Goal: Task Accomplishment & Management: Manage account settings

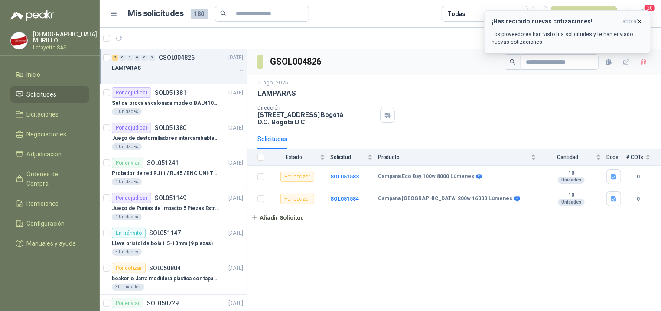
click at [597, 25] on div "¡Has recibido nuevas cotizaciones! ahora Los proveedores han visto tus solicitu…" at bounding box center [567, 32] width 152 height 28
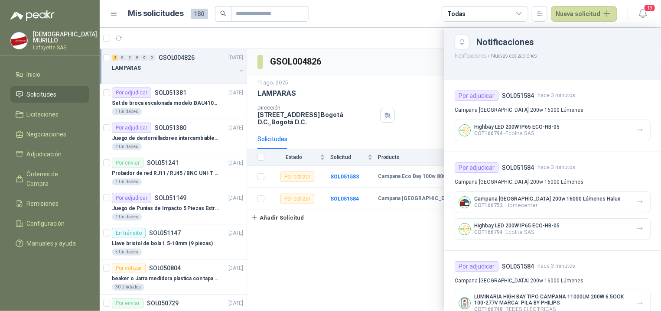
click at [303, 235] on div at bounding box center [380, 169] width 561 height 283
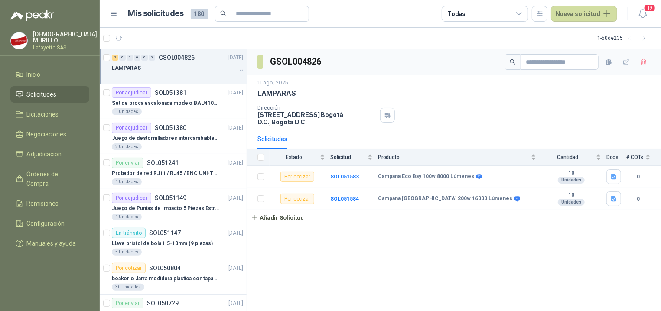
click at [167, 75] on div at bounding box center [174, 76] width 124 height 7
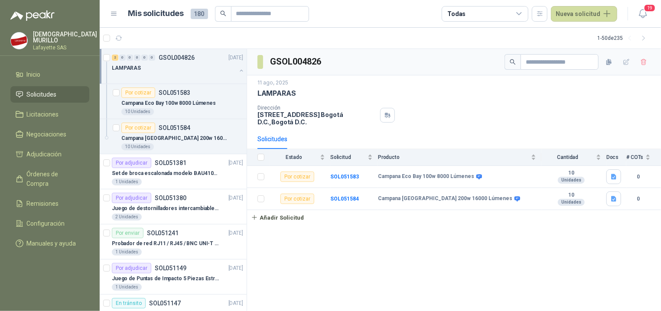
click at [324, 245] on div "GSOL004826 11 ago, 2025 LAMPARAS Dirección Calle 15 No. 72 - 95 Bogotá D.C. , B…" at bounding box center [454, 180] width 414 height 263
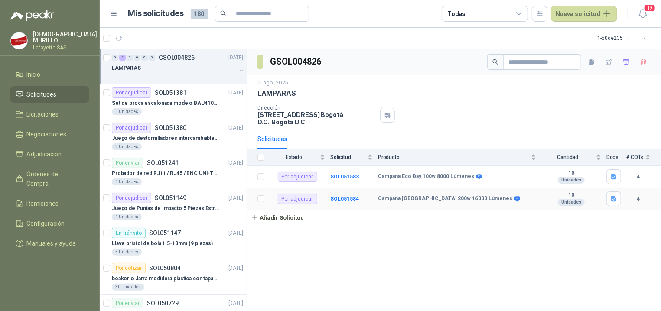
click at [446, 200] on b "Campana [GEOGRAPHIC_DATA] 200w 16000 Lúmenes" at bounding box center [445, 198] width 134 height 7
click at [527, 198] on div "Campana [GEOGRAPHIC_DATA] 200w 16000 Lúmenes" at bounding box center [457, 198] width 158 height 7
click at [549, 202] on div "10 Unidades" at bounding box center [571, 199] width 60 height 14
click at [576, 202] on div "Unidades" at bounding box center [571, 202] width 27 height 7
drag, startPoint x: 557, startPoint y: 211, endPoint x: 501, endPoint y: 215, distance: 55.6
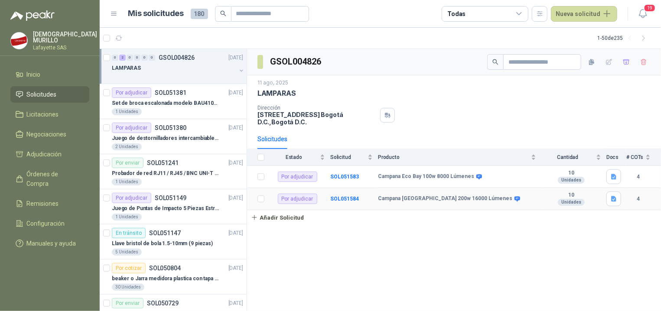
click at [554, 210] on td "10 Unidades" at bounding box center [573, 199] width 65 height 22
click at [419, 182] on td "Campana Eco Bay 100w 8000 Lúmenes" at bounding box center [459, 177] width 163 height 22
click at [397, 179] on b "Campana Eco Bay 100w 8000 Lúmenes" at bounding box center [426, 176] width 96 height 7
click at [147, 62] on div "0 2 0 0 0 0 GSOL004826 11/08/25" at bounding box center [178, 57] width 133 height 10
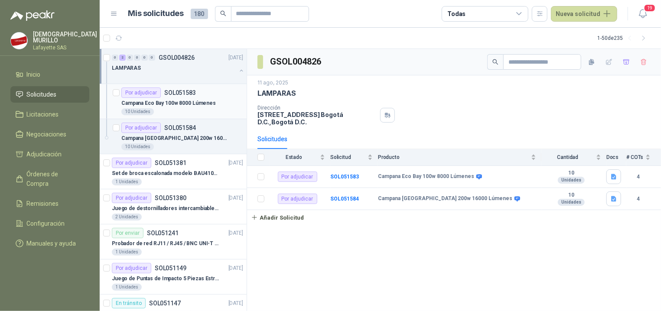
click at [176, 104] on p "Campana Eco Bay 100w 8000 Lúmenes" at bounding box center [168, 103] width 94 height 8
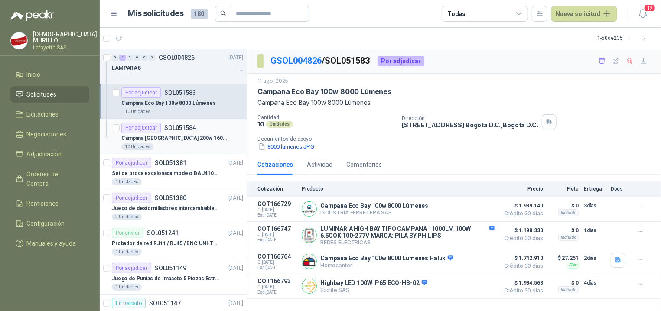
drag, startPoint x: 174, startPoint y: 132, endPoint x: 179, endPoint y: 130, distance: 4.7
click at [174, 132] on div "Por adjudicar SOL051584" at bounding box center [158, 128] width 75 height 10
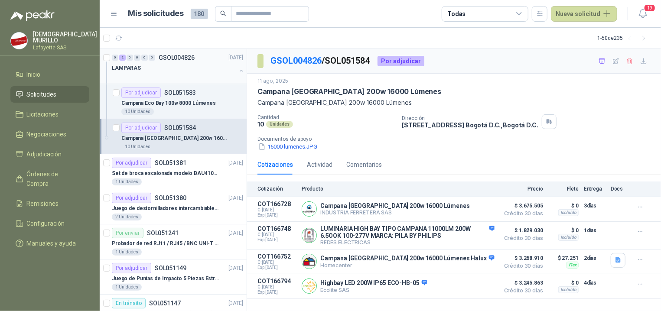
click at [161, 74] on div at bounding box center [174, 76] width 124 height 7
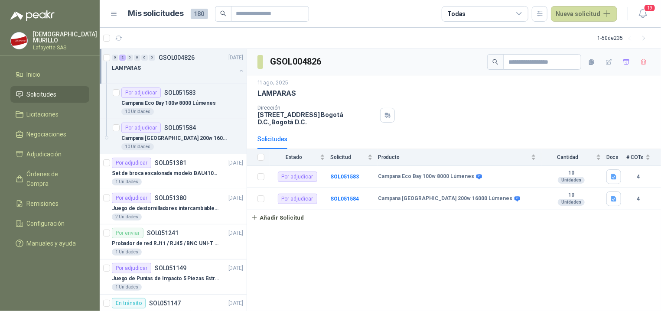
click at [402, 237] on div "GSOL004826 11 ago, 2025 LAMPARAS Dirección Calle 15 No. 72 - 95 Bogotá D.C. , B…" at bounding box center [454, 180] width 414 height 263
click at [163, 66] on div "LAMPARAS" at bounding box center [174, 68] width 124 height 10
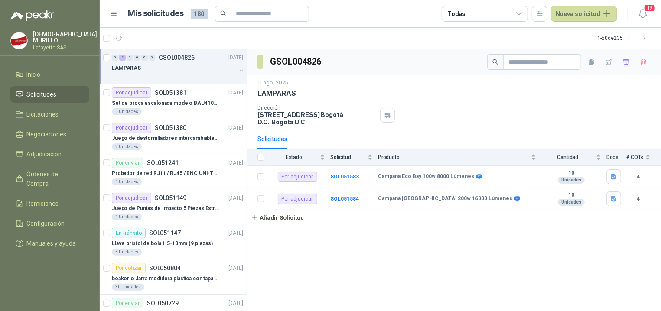
click at [171, 59] on p "GSOL004826" at bounding box center [177, 58] width 36 height 6
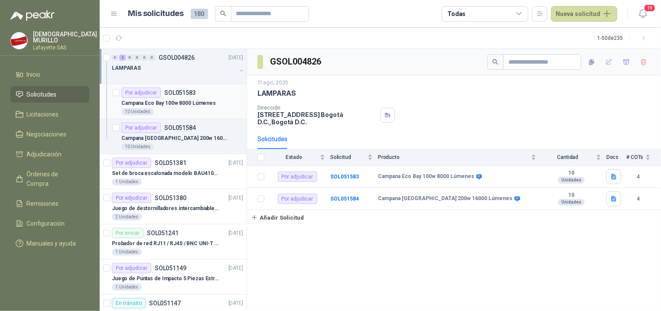
click at [166, 104] on p "Campana Eco Bay 100w 8000 Lúmenes" at bounding box center [168, 103] width 94 height 8
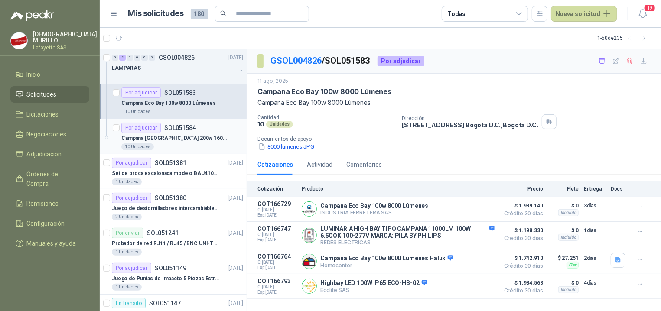
click at [199, 138] on p "Campana [GEOGRAPHIC_DATA] 200w 16000 Lúmenes" at bounding box center [175, 138] width 108 height 8
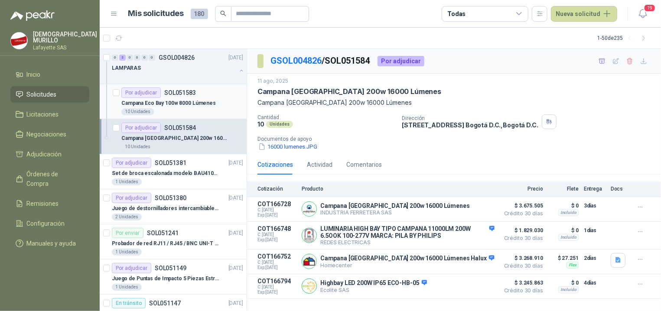
click at [178, 101] on p "Campana Eco Bay 100w 8000 Lúmenes" at bounding box center [168, 103] width 94 height 8
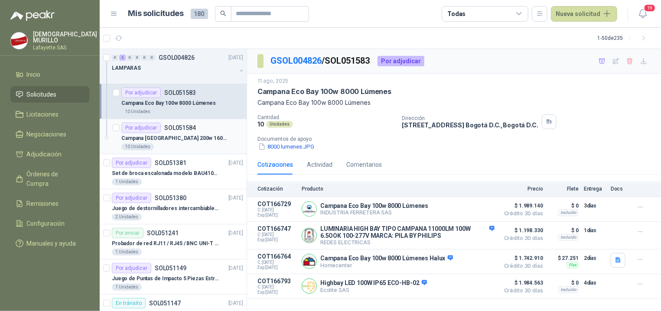
click at [176, 139] on p "Campana [GEOGRAPHIC_DATA] 200w 16000 Lúmenes" at bounding box center [175, 138] width 108 height 8
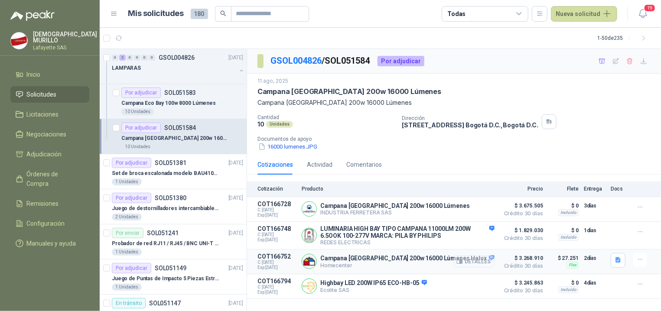
click at [476, 262] on button "Detalles" at bounding box center [474, 262] width 41 height 12
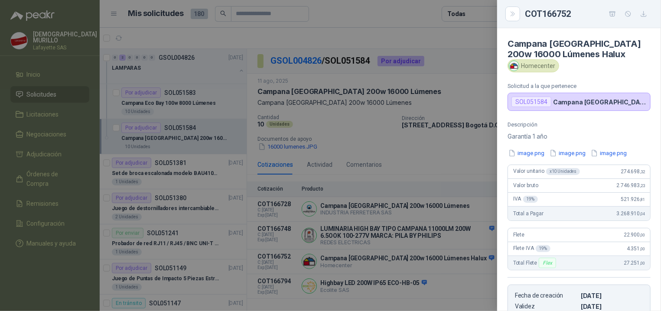
scroll to position [43, 0]
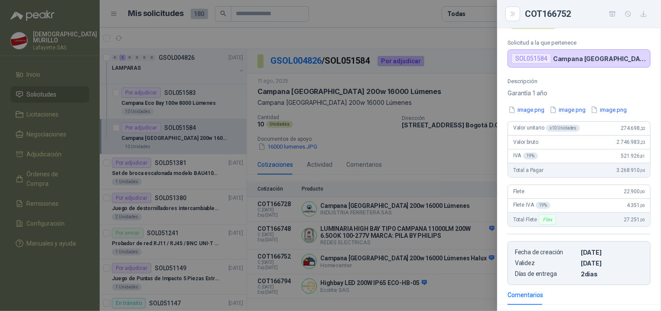
click at [156, 109] on div at bounding box center [330, 155] width 661 height 311
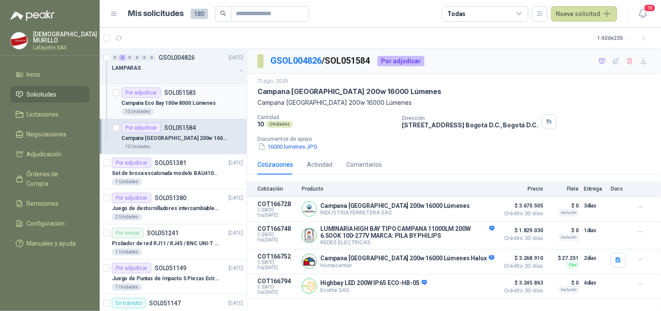
click at [165, 109] on div "10 Unidades" at bounding box center [182, 111] width 122 height 7
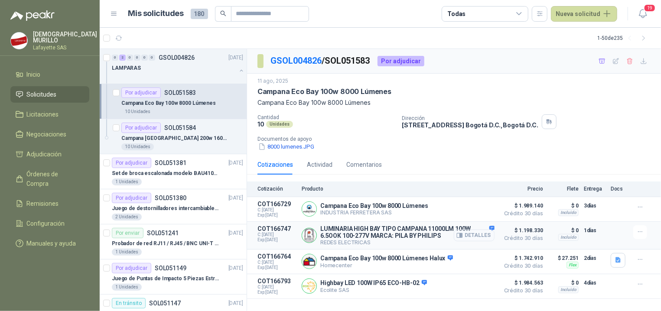
click at [476, 238] on button "Detalles" at bounding box center [474, 236] width 41 height 12
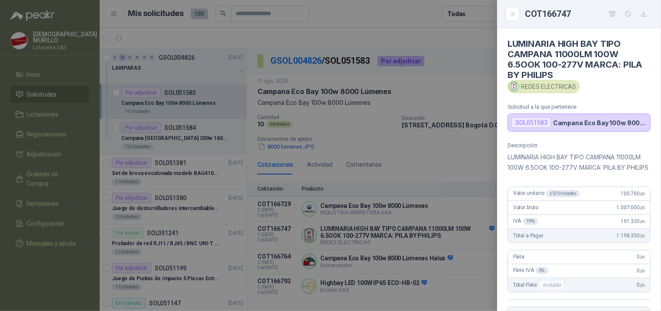
click at [621, 197] on span "100.700 ,00" at bounding box center [633, 194] width 24 height 6
click at [606, 173] on p "LUMINARIA HIGH BAY TIPO CAMPANA 11000LM 100W 6.5OOK 100-277V MARCA: PILA BY PHI…" at bounding box center [579, 162] width 143 height 21
click at [574, 169] on p "LUMINARIA HIGH BAY TIPO CAMPANA 11000LM 100W 6.5OOK 100-277V MARCA: PILA BY PHI…" at bounding box center [579, 162] width 143 height 21
click at [424, 159] on div at bounding box center [330, 155] width 661 height 311
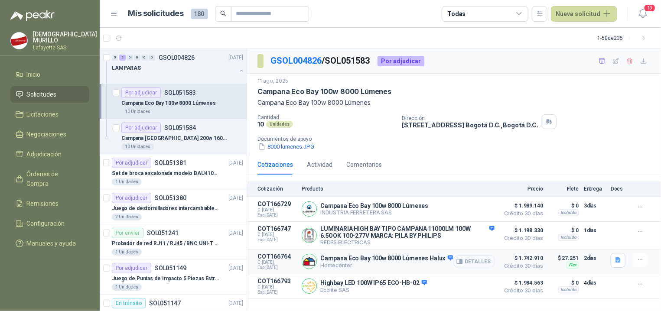
click at [482, 267] on button "Detalles" at bounding box center [474, 262] width 41 height 12
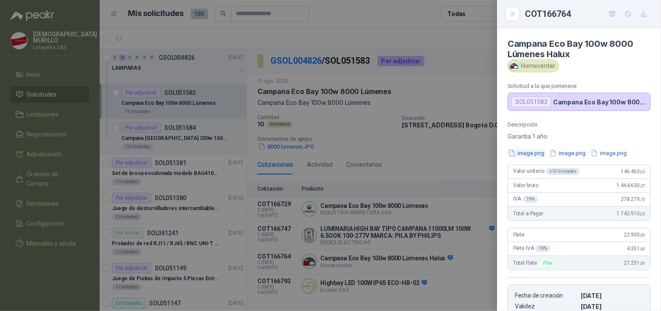
click at [526, 150] on button "image.png" at bounding box center [527, 153] width 38 height 9
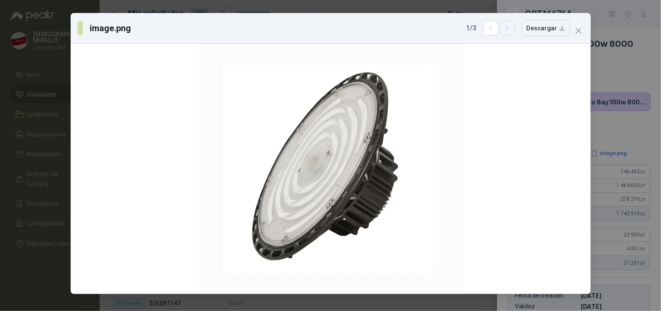
click at [510, 33] on button "button" at bounding box center [507, 28] width 15 height 15
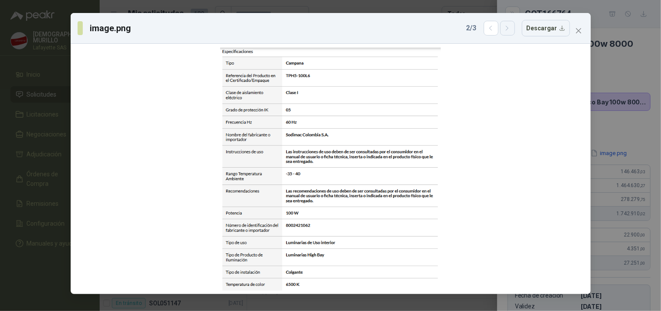
click at [510, 33] on button "button" at bounding box center [507, 28] width 15 height 15
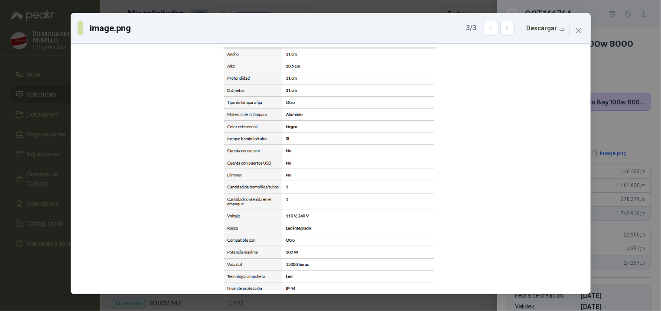
click at [579, 31] on icon "close" at bounding box center [578, 30] width 7 height 7
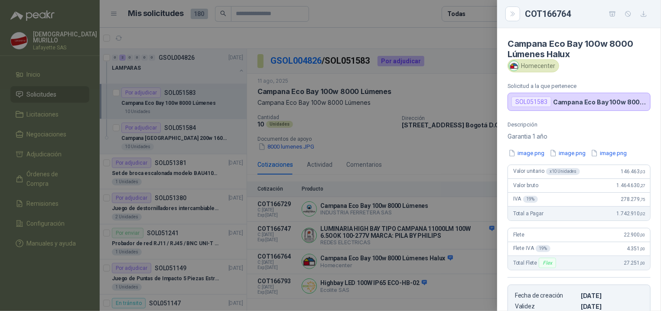
click at [406, 159] on div at bounding box center [330, 155] width 661 height 311
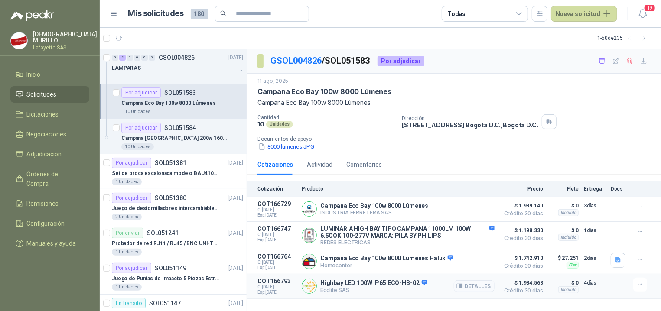
click at [478, 291] on button "Detalles" at bounding box center [474, 286] width 41 height 12
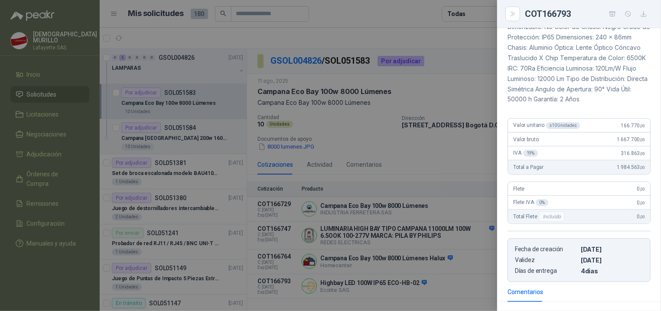
scroll to position [174, 0]
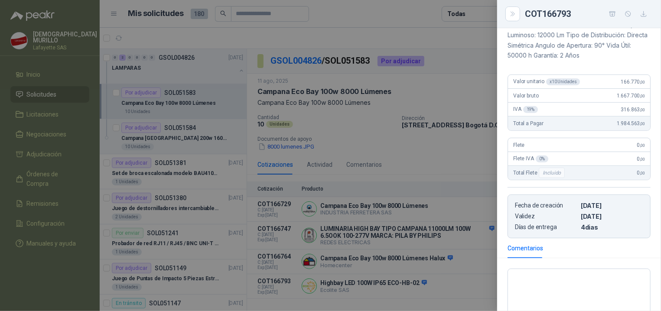
click at [381, 233] on div at bounding box center [330, 155] width 661 height 311
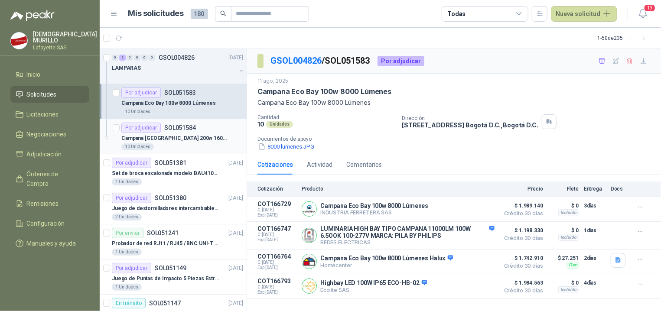
click at [171, 125] on p "SOL051584" at bounding box center [180, 128] width 32 height 6
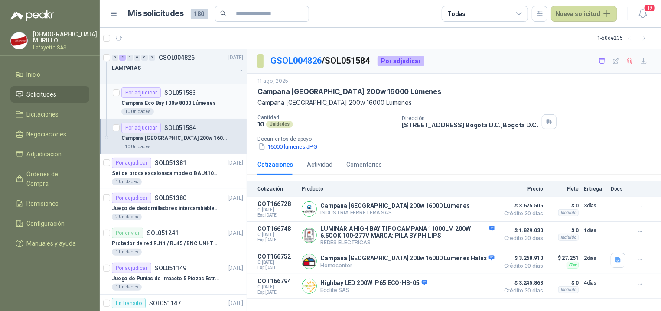
click at [165, 101] on p "Campana Eco Bay 100w 8000 Lúmenes" at bounding box center [168, 103] width 94 height 8
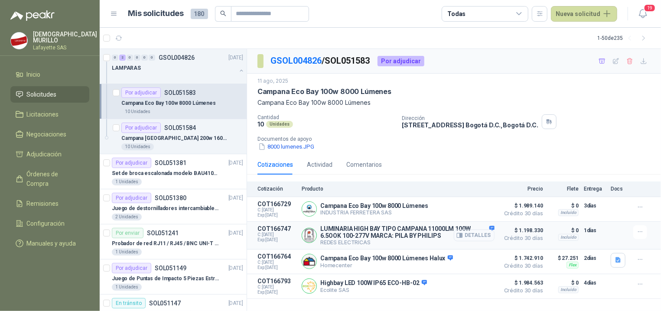
click at [485, 235] on button "Detalles" at bounding box center [474, 236] width 41 height 12
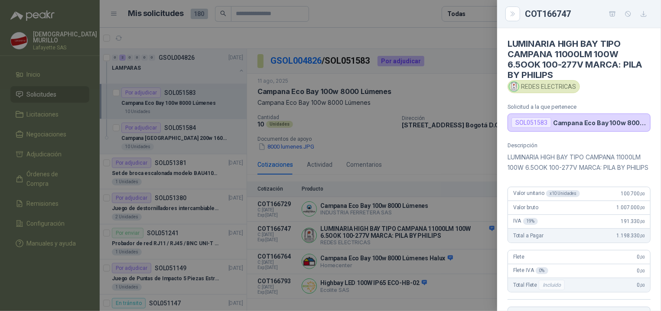
click at [175, 143] on div at bounding box center [330, 155] width 661 height 311
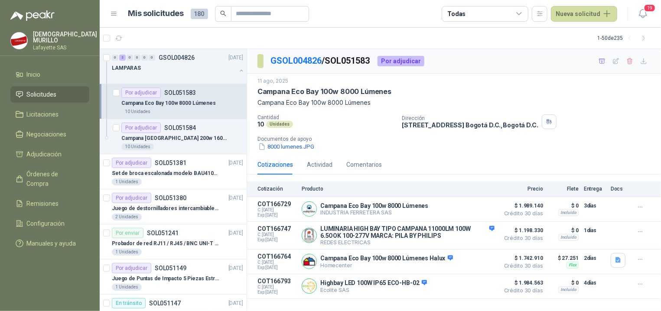
click at [187, 131] on p "SOL051584" at bounding box center [180, 128] width 32 height 6
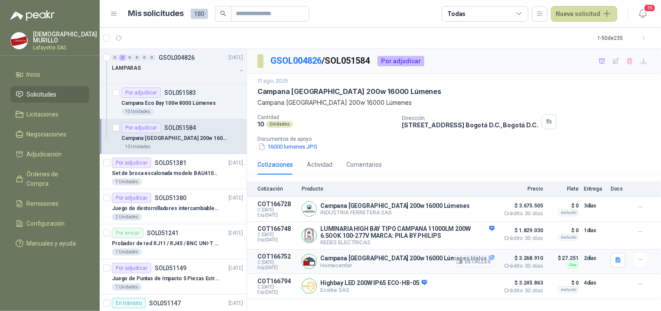
click at [473, 260] on button "Detalles" at bounding box center [474, 262] width 41 height 12
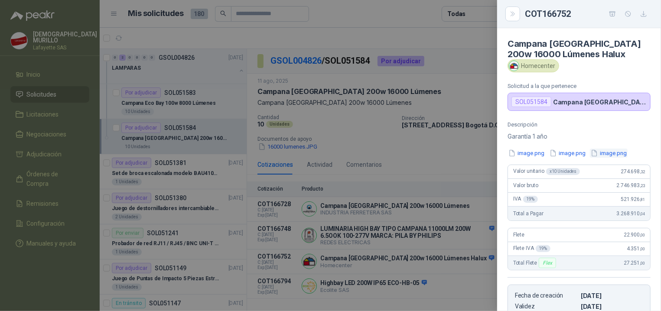
click at [615, 158] on button "image.png" at bounding box center [609, 153] width 38 height 9
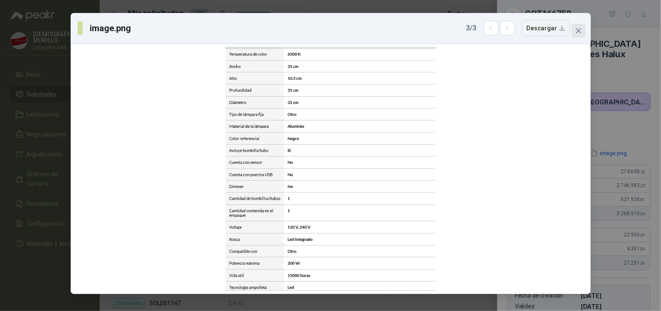
click at [580, 26] on button "Close" at bounding box center [579, 31] width 14 height 14
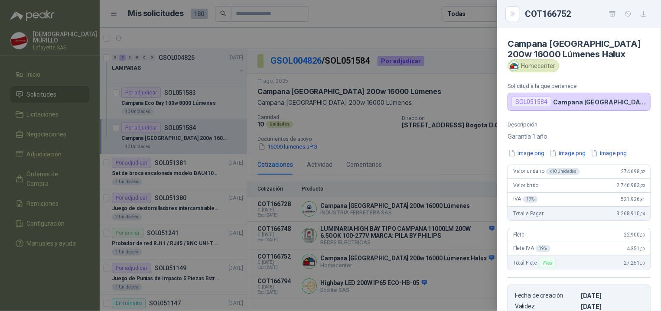
click at [418, 143] on div at bounding box center [330, 155] width 661 height 311
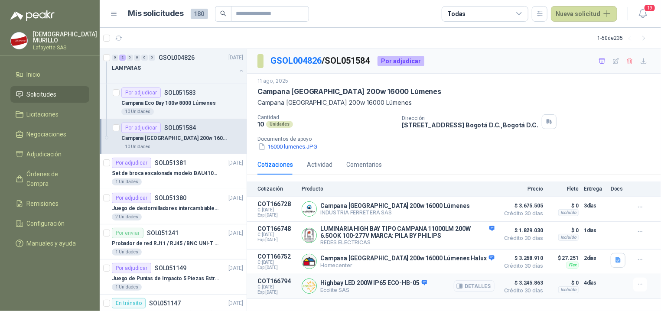
click at [468, 285] on button "Detalles" at bounding box center [474, 286] width 41 height 12
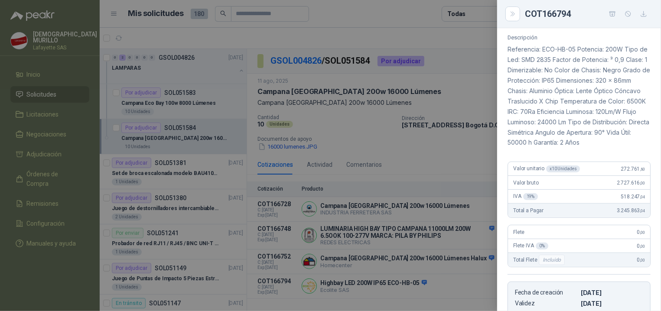
scroll to position [174, 0]
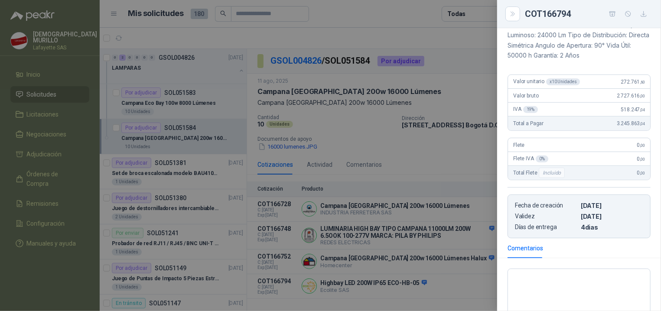
click at [451, 149] on div at bounding box center [330, 155] width 661 height 311
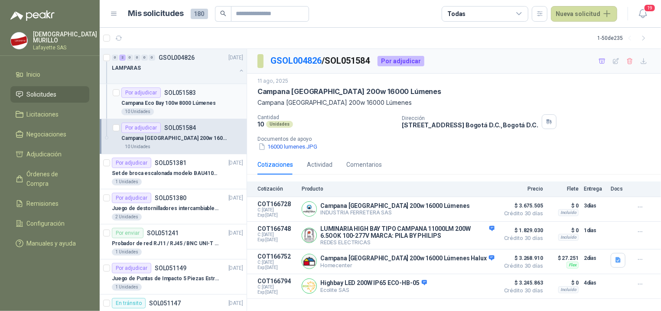
click at [134, 104] on p "Campana Eco Bay 100w 8000 Lúmenes" at bounding box center [168, 103] width 94 height 8
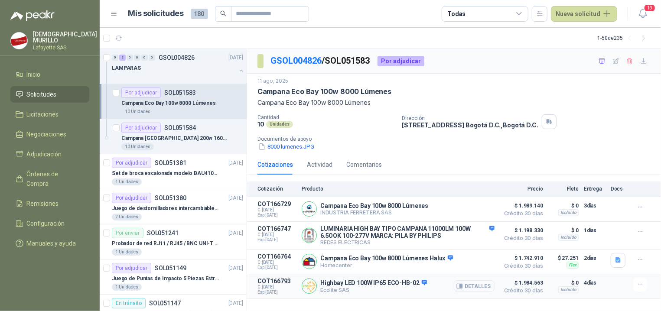
click at [479, 289] on button "Detalles" at bounding box center [474, 286] width 41 height 12
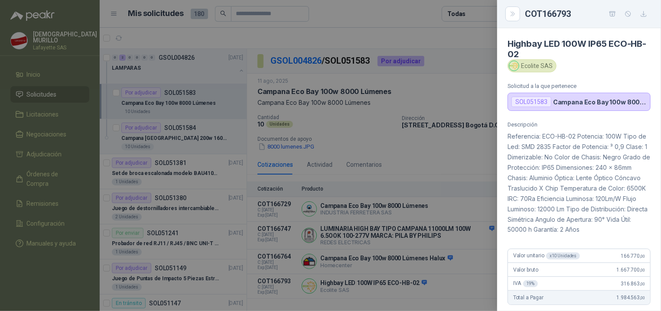
scroll to position [130, 0]
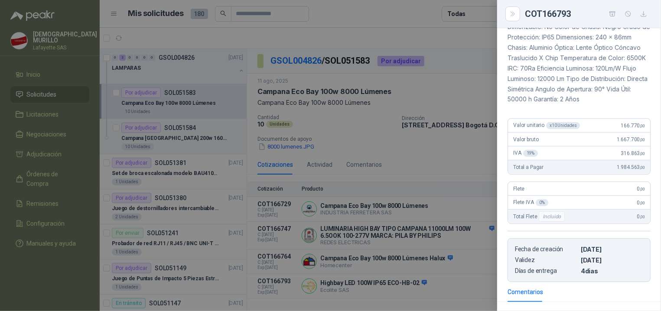
click at [397, 120] on div at bounding box center [330, 155] width 661 height 311
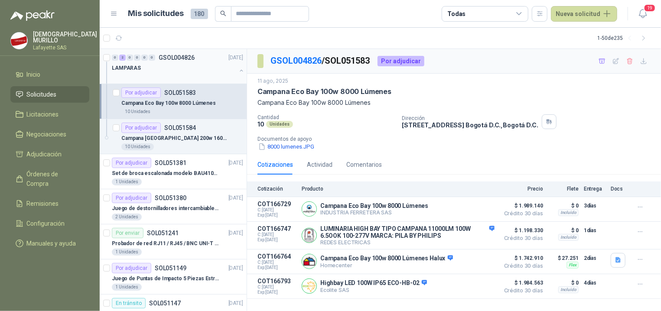
click at [144, 72] on div "LAMPARAS" at bounding box center [174, 68] width 124 height 10
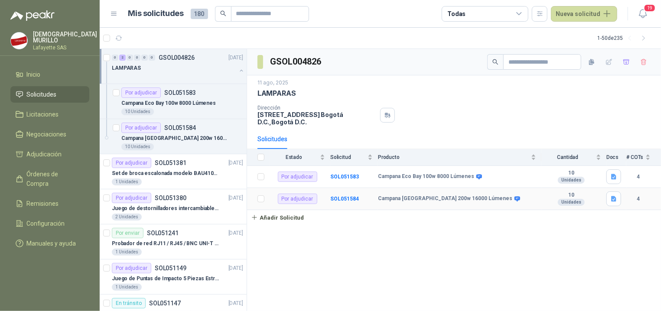
click at [320, 201] on td "Por adjudicar" at bounding box center [300, 199] width 61 height 22
click at [356, 205] on td "SOL051584" at bounding box center [354, 199] width 48 height 22
click at [472, 202] on b "Campana [GEOGRAPHIC_DATA] 200w 16000 Lúmenes" at bounding box center [445, 198] width 134 height 7
click at [405, 193] on td "Campana [GEOGRAPHIC_DATA] 200w 16000 Lúmenes" at bounding box center [459, 199] width 163 height 22
drag, startPoint x: 420, startPoint y: 187, endPoint x: 451, endPoint y: 175, distance: 33.1
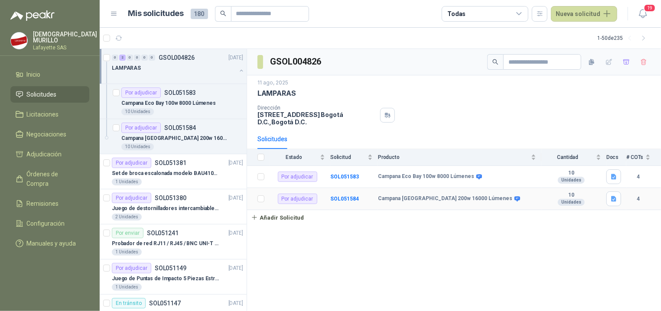
click at [422, 187] on td "Campana Eco Bay 100w 8000 Lúmenes" at bounding box center [459, 177] width 163 height 22
drag, startPoint x: 451, startPoint y: 175, endPoint x: 488, endPoint y: 173, distance: 37.8
click at [455, 173] on td "Campana Eco Bay 100w 8000 Lúmenes" at bounding box center [459, 177] width 163 height 22
click at [650, 160] on div "# COTs" at bounding box center [638, 157] width 24 height 9
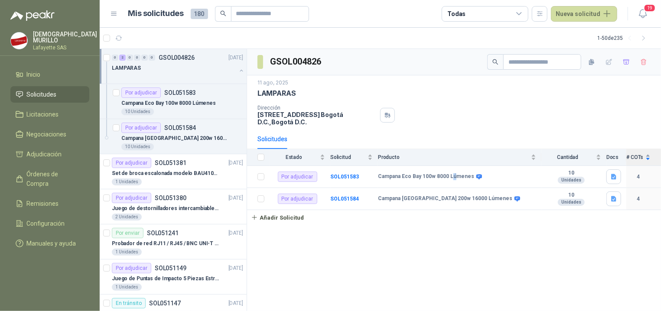
click at [650, 154] on div "# COTs" at bounding box center [638, 157] width 24 height 9
click at [648, 128] on div "11 ago, 2025 LAMPARAS Dirección Calle 15 No. 72 - 95 Bogotá D.C. , Bogotá D.C." at bounding box center [454, 102] width 414 height 54
click at [613, 181] on icon "button" at bounding box center [613, 176] width 7 height 7
click at [614, 198] on icon "button" at bounding box center [613, 199] width 5 height 6
click at [589, 176] on button "16000 lumenes.JPG" at bounding box center [585, 180] width 61 height 9
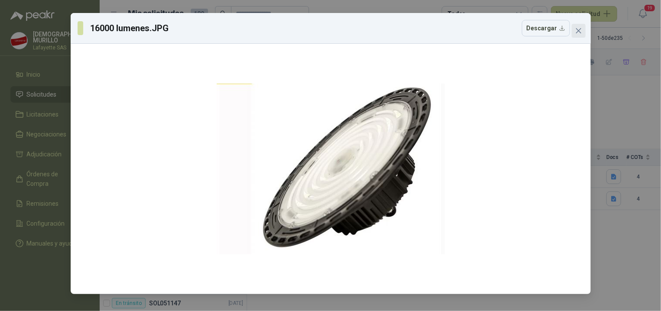
click at [579, 31] on icon "close" at bounding box center [578, 30] width 5 height 5
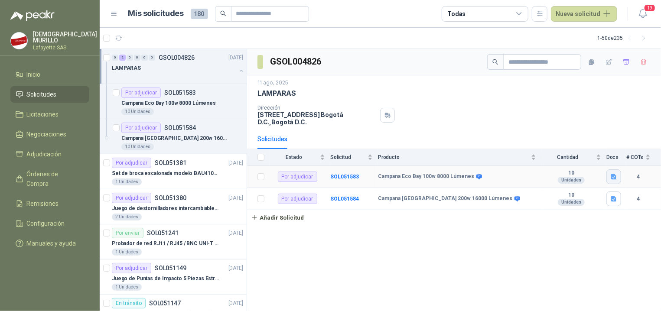
click at [611, 178] on icon "button" at bounding box center [613, 176] width 7 height 7
click at [587, 154] on button "8000 lumenes.JPG" at bounding box center [587, 157] width 58 height 9
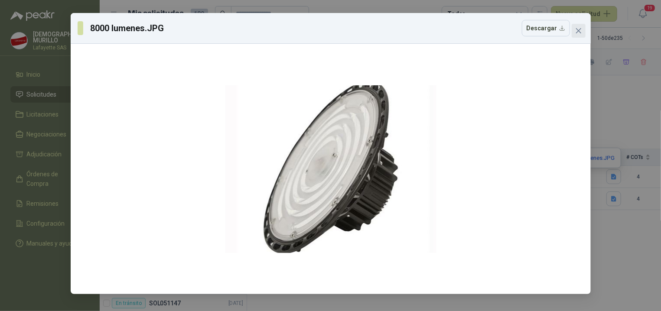
click at [581, 31] on icon "close" at bounding box center [578, 30] width 7 height 7
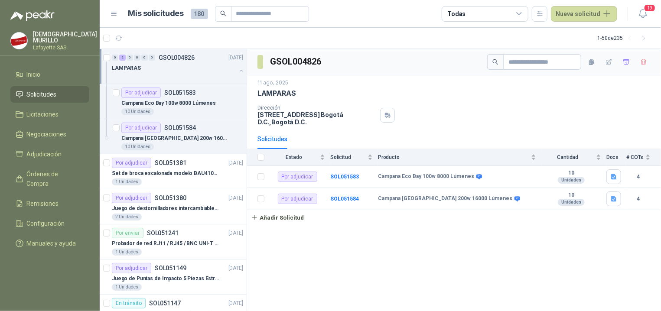
click at [482, 260] on div "GSOL004826 11 ago, 2025 LAMPARAS Dirección Calle 15 No. 72 - 95 Bogotá D.C. , B…" at bounding box center [454, 180] width 414 height 263
click at [59, 80] on link "Inicio" at bounding box center [49, 74] width 79 height 16
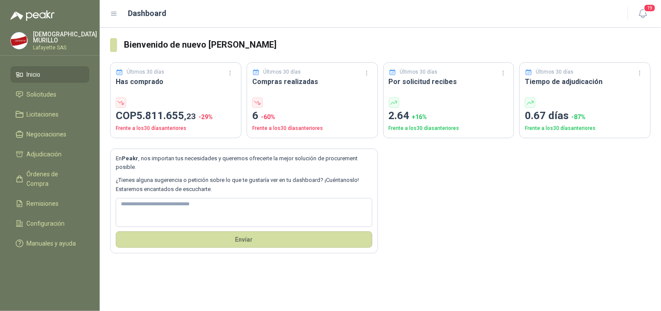
click at [42, 70] on li "Inicio" at bounding box center [50, 75] width 68 height 10
click at [41, 96] on span "Solicitudes" at bounding box center [42, 95] width 30 height 10
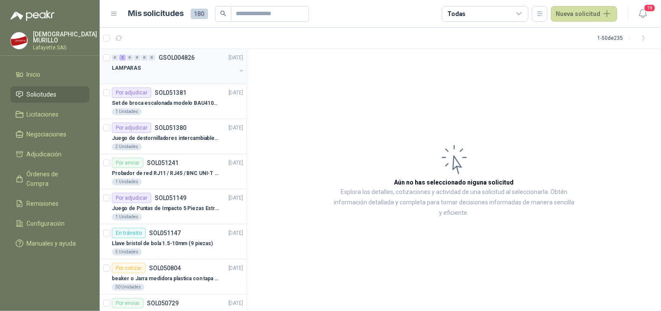
click at [142, 72] on div "LAMPARAS" at bounding box center [174, 68] width 124 height 10
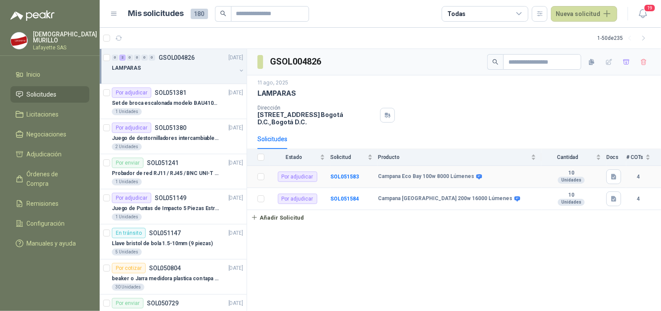
click at [452, 172] on td "Campana Eco Bay 100w 8000 Lúmenes" at bounding box center [459, 177] width 163 height 22
click at [514, 176] on div "Campana Eco Bay 100w 8000 Lúmenes" at bounding box center [457, 176] width 158 height 7
click at [169, 104] on p "Set de broca escalonada modelo BAU410119" at bounding box center [166, 103] width 108 height 8
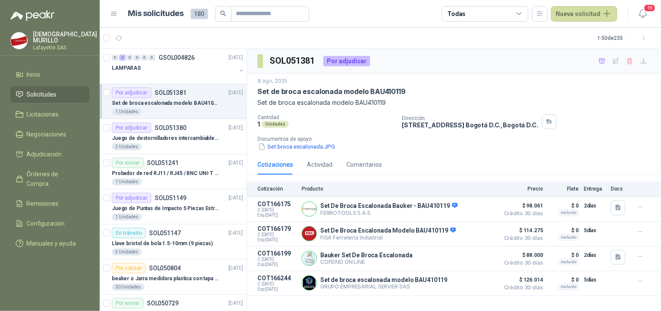
click at [175, 102] on p "Set de broca escalonada modelo BAU410119" at bounding box center [166, 103] width 108 height 8
click at [180, 68] on div "LAMPARAS" at bounding box center [174, 68] width 124 height 10
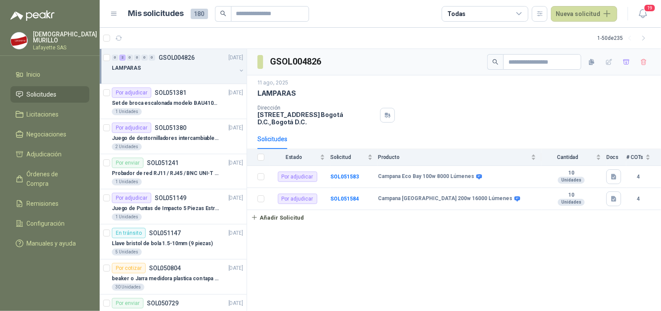
click at [149, 55] on span "0" at bounding box center [152, 58] width 7 height 6
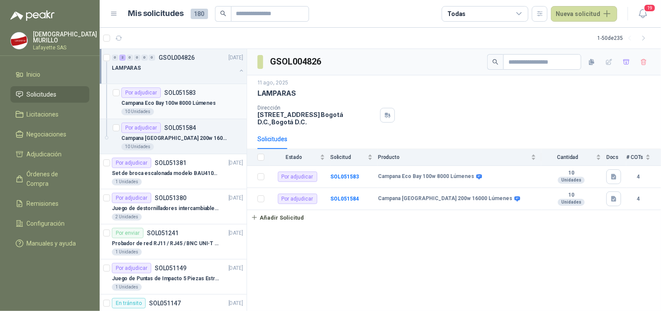
click at [142, 99] on p "Campana Eco Bay 100w 8000 Lúmenes" at bounding box center [168, 103] width 94 height 8
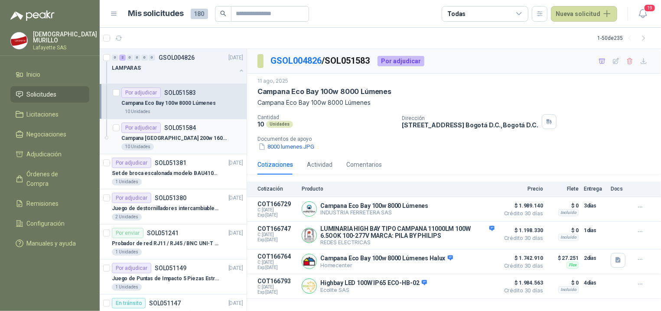
click at [154, 135] on p "Campana [GEOGRAPHIC_DATA] 200w 16000 Lúmenes" at bounding box center [175, 138] width 108 height 8
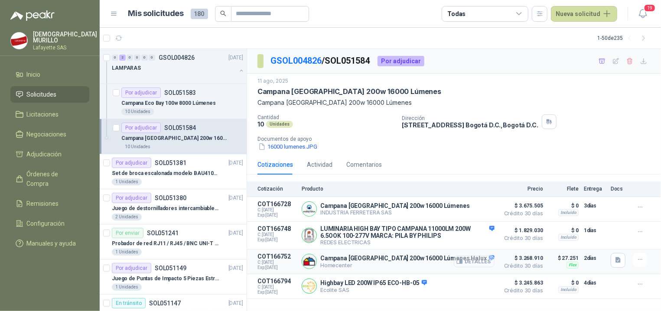
click at [465, 263] on button "Detalles" at bounding box center [474, 262] width 41 height 12
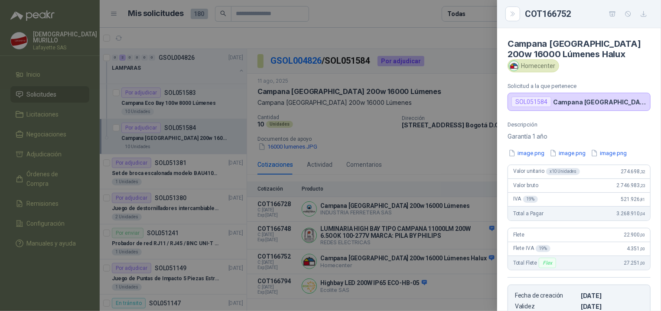
click at [379, 263] on div at bounding box center [330, 155] width 661 height 311
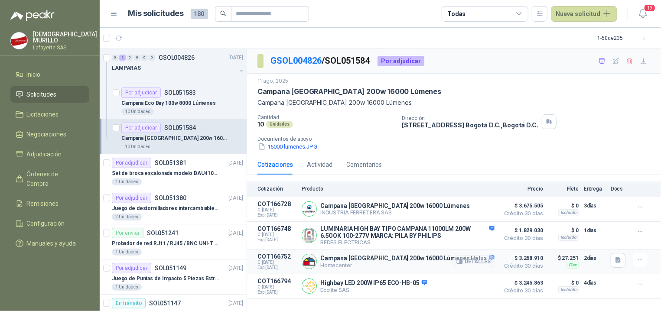
click at [487, 264] on button "Detalles" at bounding box center [474, 262] width 41 height 12
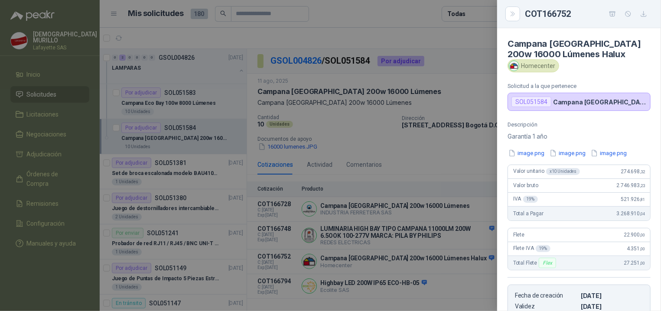
click at [602, 76] on article "Campana Eco Bay 200w 16000 Lúmenes Halux Homecenter Solicitud a la que pertenec…" at bounding box center [579, 69] width 164 height 83
click at [589, 133] on p "Garantía 1 año" at bounding box center [579, 136] width 143 height 10
click at [430, 80] on div at bounding box center [330, 155] width 661 height 311
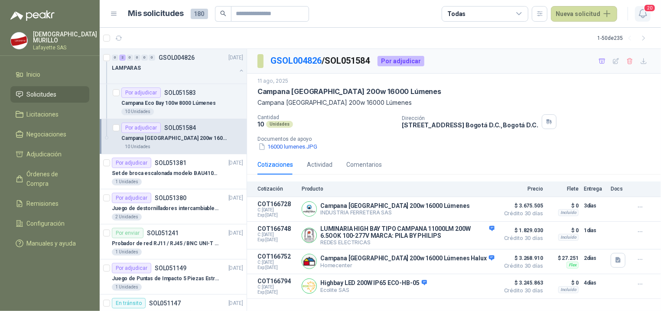
click at [648, 7] on span "20" at bounding box center [650, 8] width 12 height 8
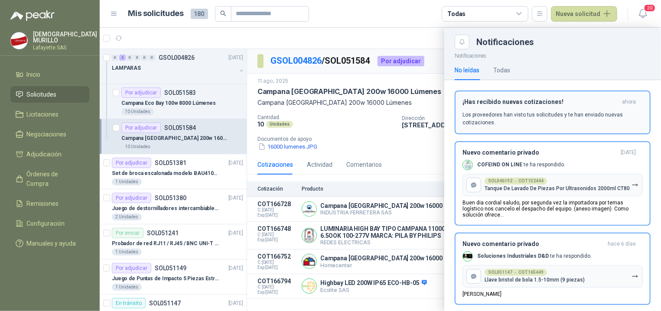
click at [552, 108] on div "¡Has recibido nuevas cotizaciones! ahora Los proveedores han visto tus solicitu…" at bounding box center [552, 112] width 180 height 28
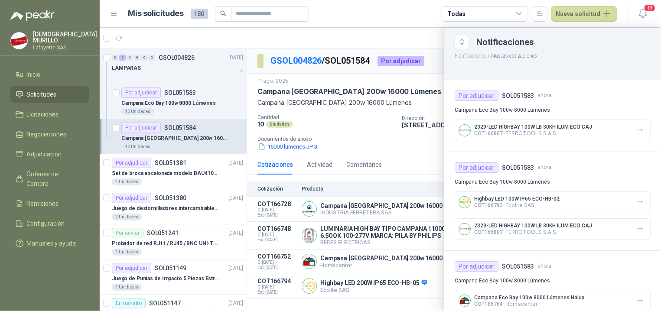
click at [554, 133] on p "COT166807 - FERROTOOLS S.A.S." at bounding box center [533, 133] width 118 height 7
click at [398, 146] on div at bounding box center [380, 169] width 561 height 283
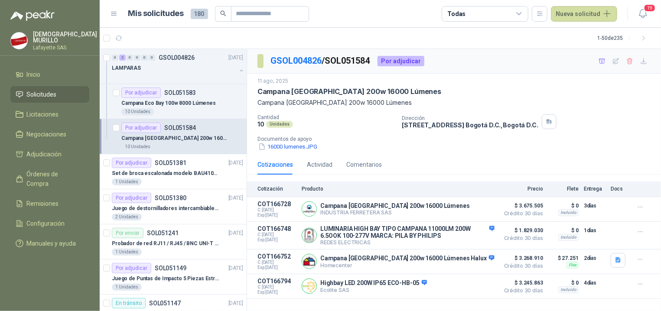
click at [617, 125] on div "Dirección [STREET_ADDRESS] , [GEOGRAPHIC_DATA] D.C." at bounding box center [530, 121] width 256 height 15
click at [163, 106] on p "Campana Eco Bay 100w 8000 Lúmenes" at bounding box center [168, 103] width 94 height 8
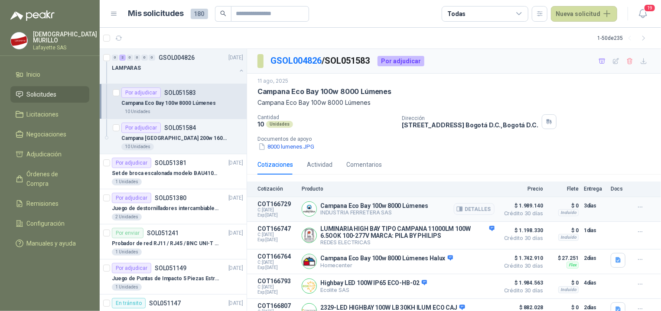
scroll to position [14, 0]
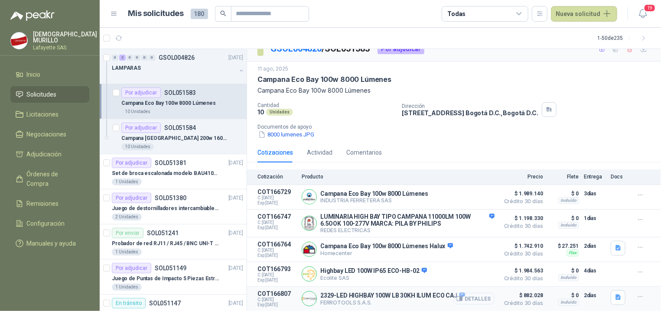
click at [464, 297] on button "Detalles" at bounding box center [474, 299] width 41 height 12
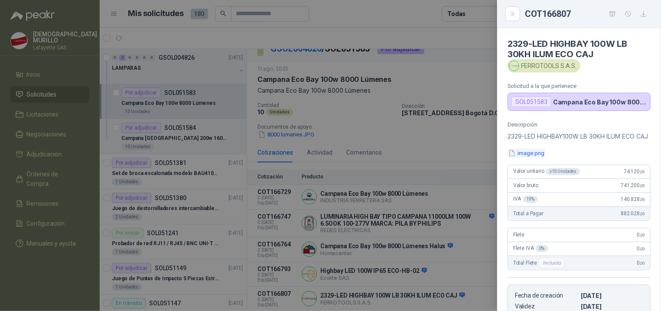
click at [524, 158] on button "image.png" at bounding box center [527, 153] width 38 height 9
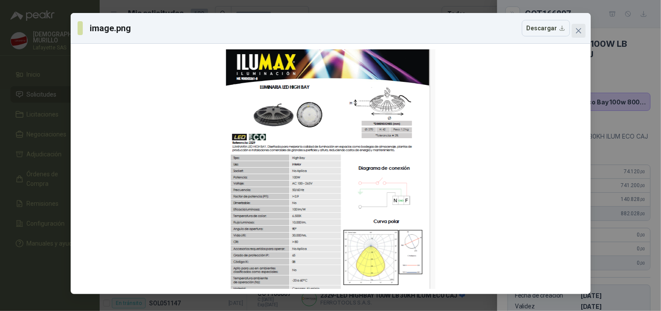
click at [579, 36] on button "Close" at bounding box center [579, 31] width 14 height 14
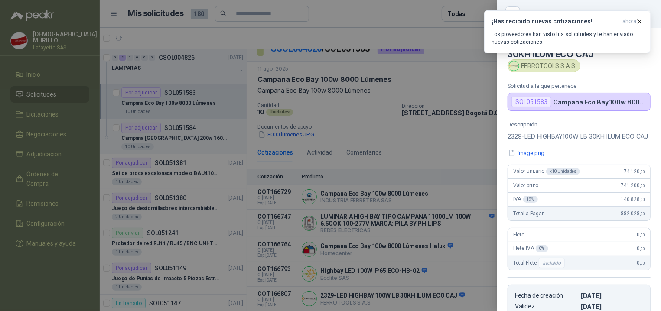
click at [573, 53] on div "¡Has recibido nuevas cotizaciones! ahora Los proveedores han visto tus solicitu…" at bounding box center [567, 31] width 166 height 43
click at [581, 37] on p "Los proveedores han visto tus solicitudes y te han enviado nuevas cotizaciones." at bounding box center [567, 38] width 152 height 16
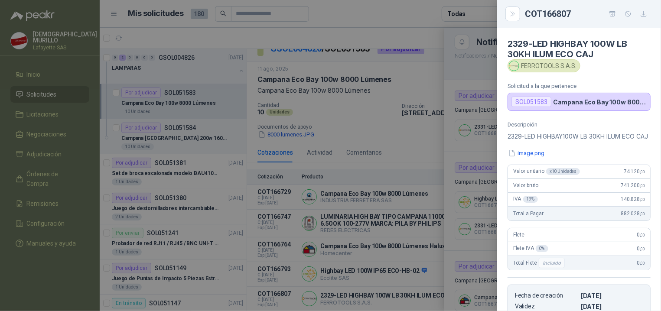
click at [391, 128] on div at bounding box center [330, 155] width 661 height 311
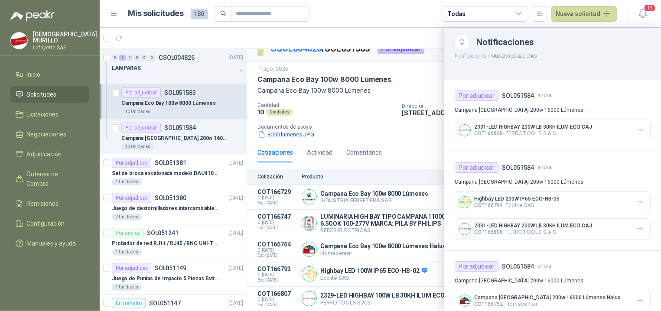
click at [159, 126] on div at bounding box center [380, 169] width 561 height 283
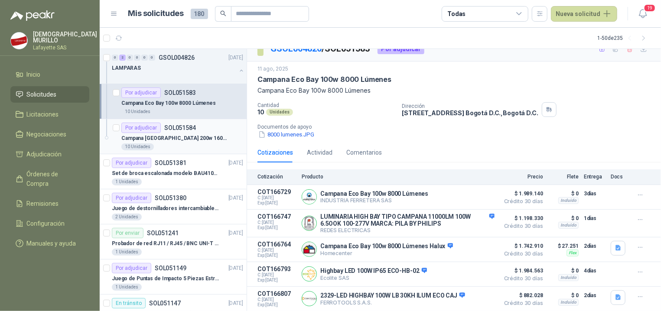
click at [182, 137] on p "Campana [GEOGRAPHIC_DATA] 200w 16000 Lúmenes" at bounding box center [175, 138] width 108 height 8
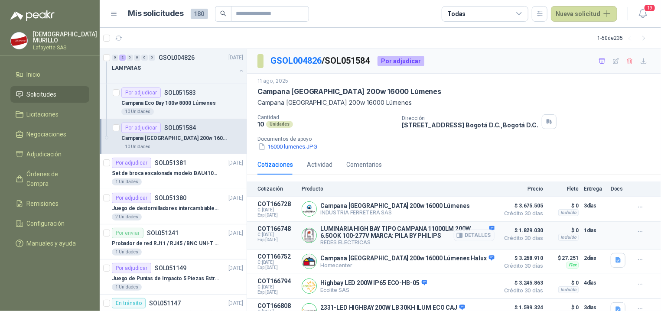
scroll to position [14, 0]
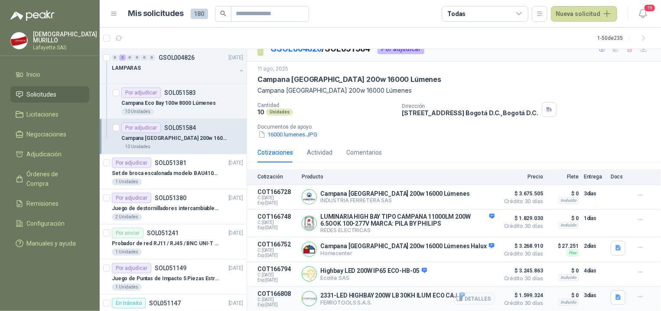
click at [479, 300] on button "Detalles" at bounding box center [474, 299] width 41 height 12
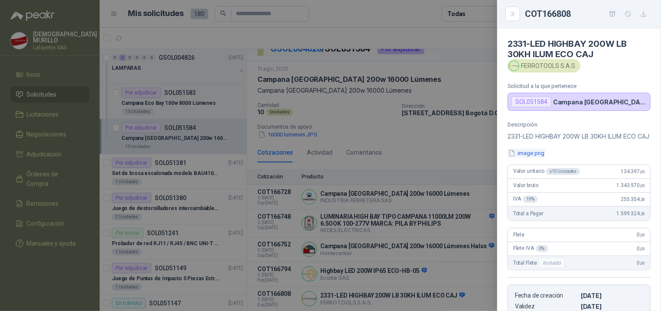
click at [519, 158] on button "image.png" at bounding box center [527, 153] width 38 height 9
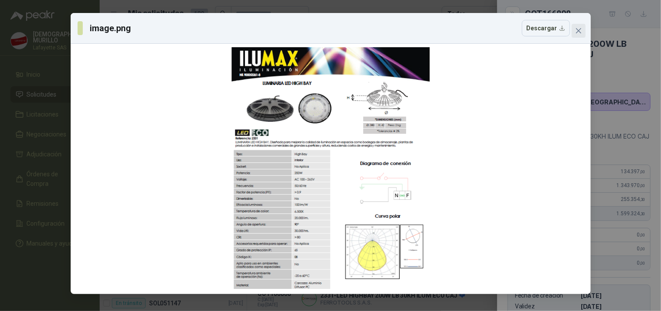
click at [581, 29] on icon "close" at bounding box center [578, 30] width 7 height 7
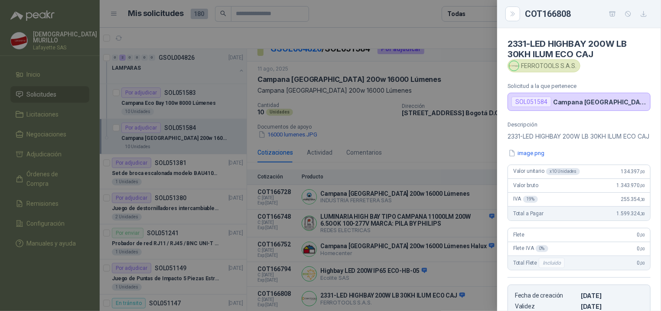
click at [401, 115] on div at bounding box center [330, 155] width 661 height 311
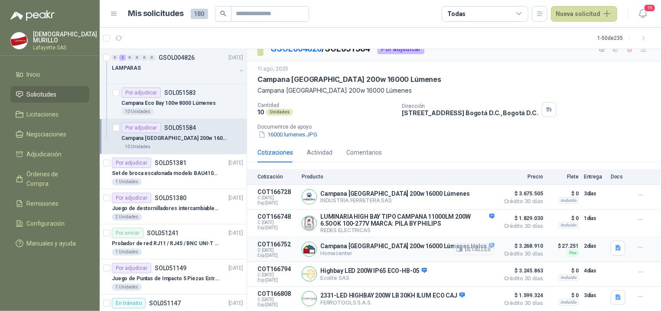
click at [462, 249] on button "Detalles" at bounding box center [474, 250] width 41 height 12
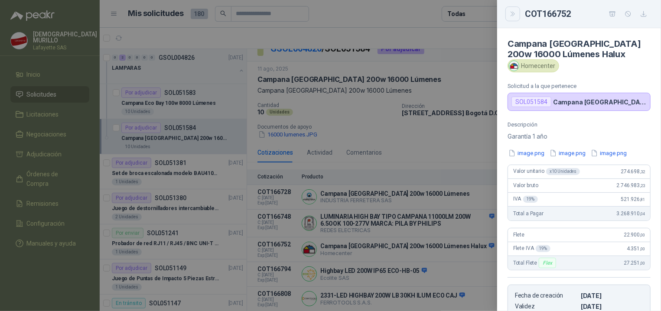
click at [514, 9] on button "Close" at bounding box center [512, 14] width 15 height 15
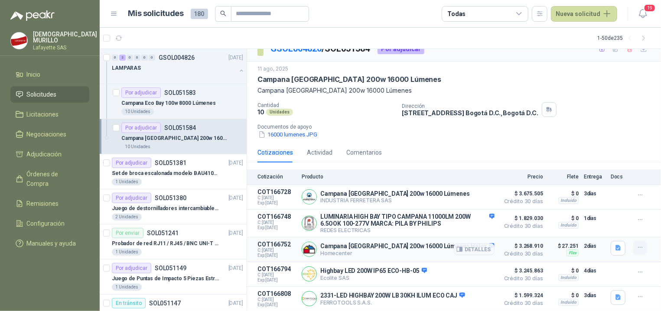
click at [637, 249] on icon "button" at bounding box center [640, 247] width 7 height 7
click at [622, 212] on button "Añadir" at bounding box center [622, 212] width 69 height 14
click at [140, 109] on div "10 Unidades" at bounding box center [137, 111] width 33 height 7
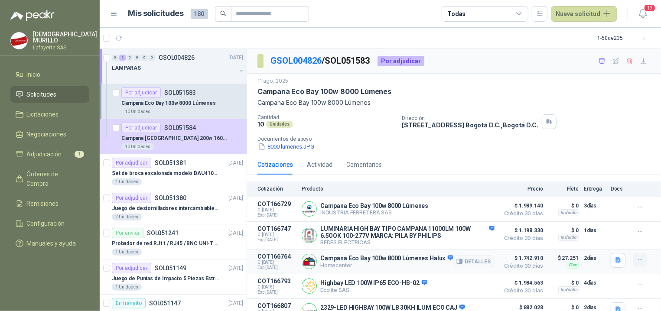
click at [637, 260] on icon "button" at bounding box center [640, 259] width 7 height 7
click at [617, 231] on button "Añadir" at bounding box center [622, 227] width 69 height 14
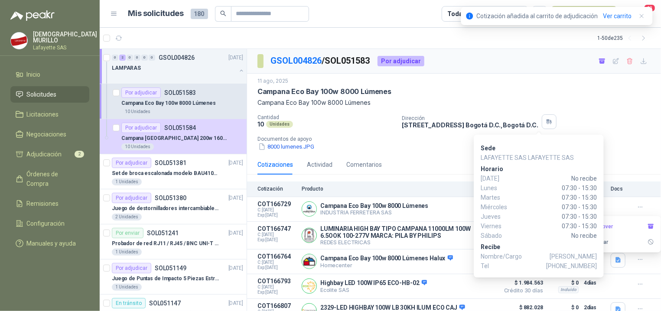
click at [522, 72] on div "GSOL004826 / SOL051583 Por adjudicar" at bounding box center [454, 61] width 414 height 25
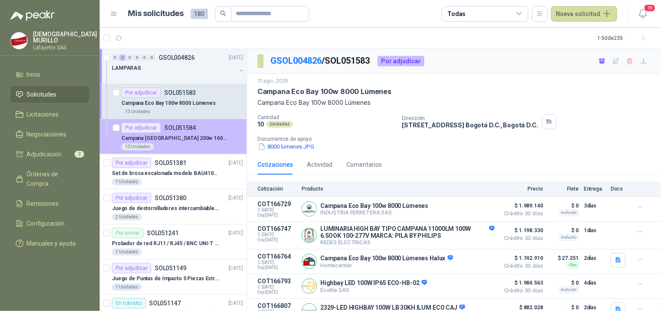
click at [149, 138] on p "Campana [GEOGRAPHIC_DATA] 200w 16000 Lúmenes" at bounding box center [175, 138] width 108 height 8
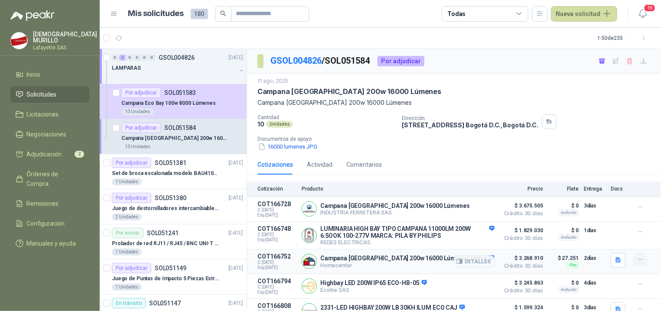
click at [637, 264] on icon "button" at bounding box center [640, 259] width 7 height 7
click at [624, 97] on div "[DATE] Campana [GEOGRAPHIC_DATA] 200w [GEOGRAPHIC_DATA] 200w 16000 Lúmenes" at bounding box center [453, 92] width 393 height 30
click at [52, 152] on span "Adjudicación" at bounding box center [44, 155] width 35 height 10
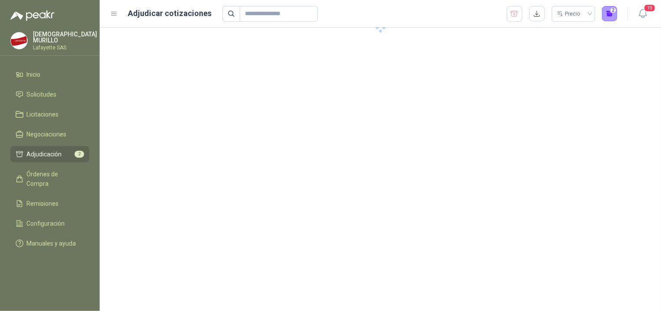
click at [67, 158] on link "Adjudicación 2" at bounding box center [49, 154] width 79 height 16
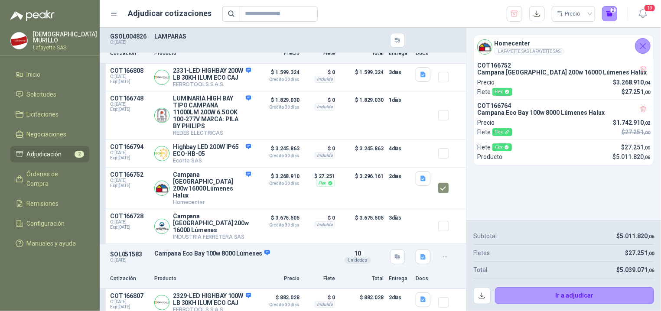
scroll to position [217, 0]
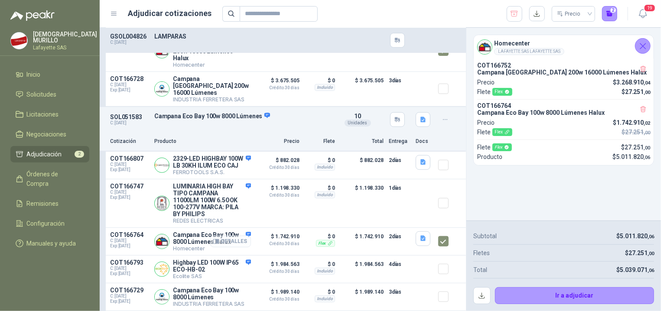
click at [238, 236] on button "Detalles" at bounding box center [230, 242] width 41 height 12
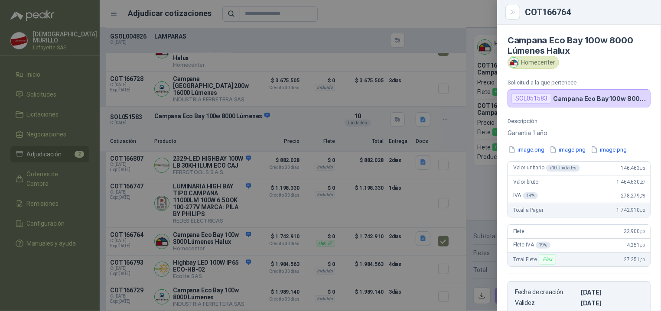
click at [280, 200] on div at bounding box center [330, 155] width 661 height 311
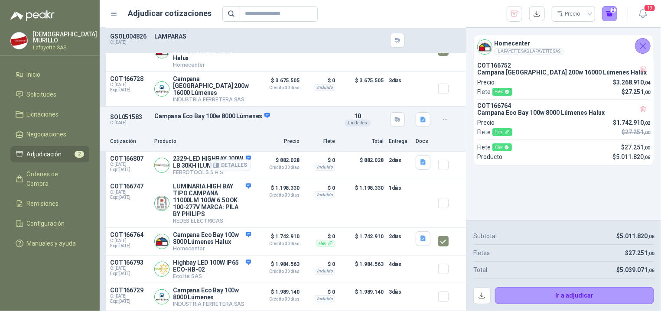
scroll to position [130, 0]
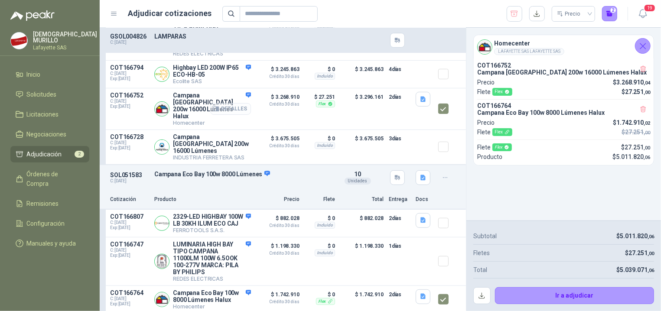
click at [216, 111] on icon "button" at bounding box center [217, 108] width 2 height 3
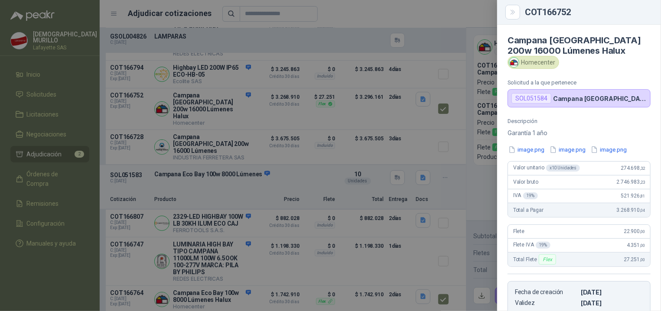
click at [439, 25] on div at bounding box center [330, 155] width 661 height 311
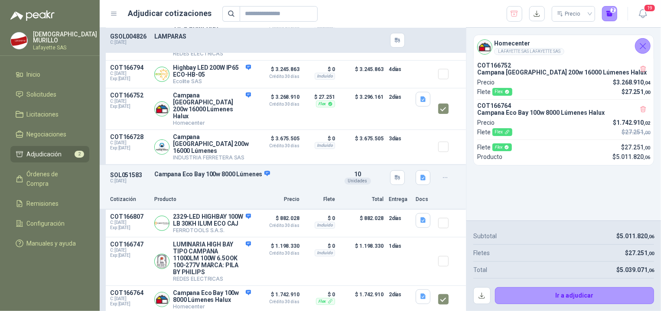
scroll to position [0, 0]
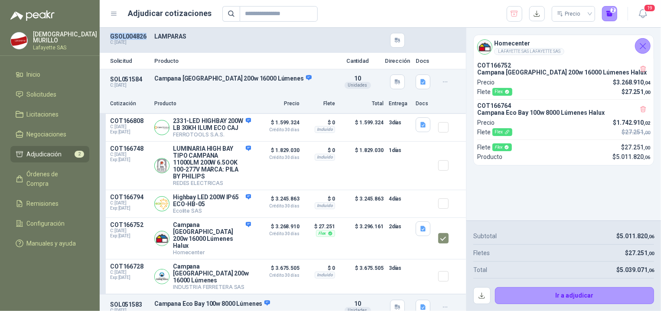
drag, startPoint x: 108, startPoint y: 35, endPoint x: 150, endPoint y: 34, distance: 41.6
click at [150, 34] on div "GSOL004826 C: [DATE] LAMPARAS" at bounding box center [283, 40] width 366 height 25
copy p "GSOL004826"
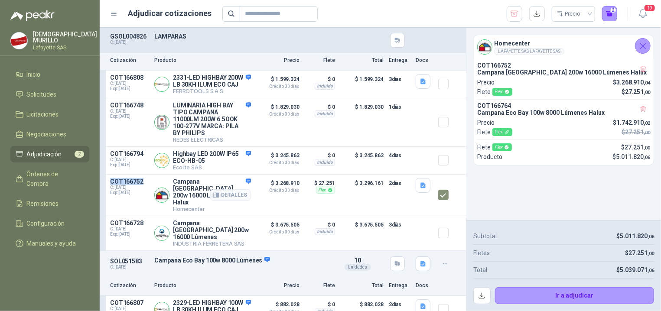
drag, startPoint x: 142, startPoint y: 200, endPoint x: 107, endPoint y: 200, distance: 34.2
click at [107, 200] on article "COT166752 C: [DATE] Exp: [DATE] [GEOGRAPHIC_DATA] 200w 16000 Lúmenes Halux Home…" at bounding box center [283, 196] width 366 height 42
copy p "COT166752"
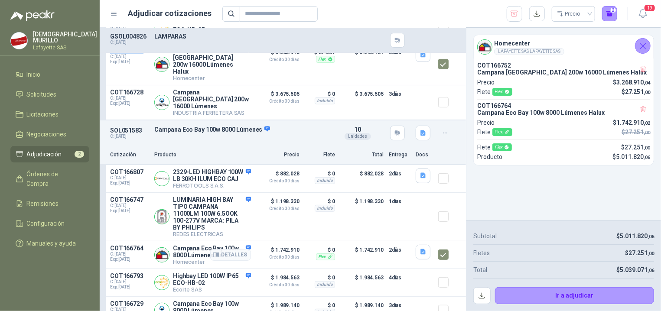
scroll to position [217, 0]
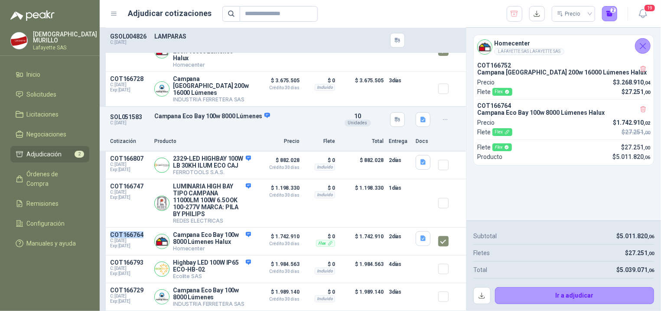
drag, startPoint x: 144, startPoint y: 225, endPoint x: 105, endPoint y: 225, distance: 39.0
click at [105, 225] on div "COT166807 C: [DATE] Exp: [DATE] 2329-LED HIGHBAY 100W LB 30KH ILUM ECO CAJ FERR…" at bounding box center [283, 231] width 366 height 159
copy p "COT166764"
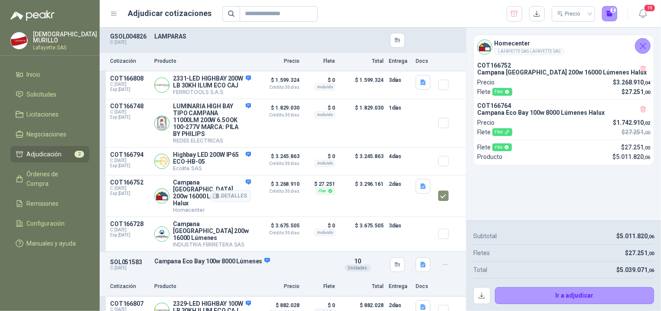
click at [177, 207] on p "Campana [GEOGRAPHIC_DATA] 200w 16000 Lúmenes Halux" at bounding box center [212, 193] width 78 height 28
click at [180, 207] on p "Campana [GEOGRAPHIC_DATA] 200w 16000 Lúmenes Halux" at bounding box center [212, 193] width 78 height 28
click at [225, 202] on button "Detalles" at bounding box center [230, 196] width 41 height 12
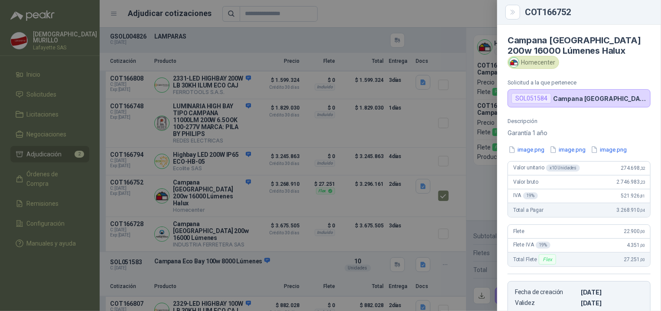
click at [310, 210] on div at bounding box center [330, 155] width 661 height 311
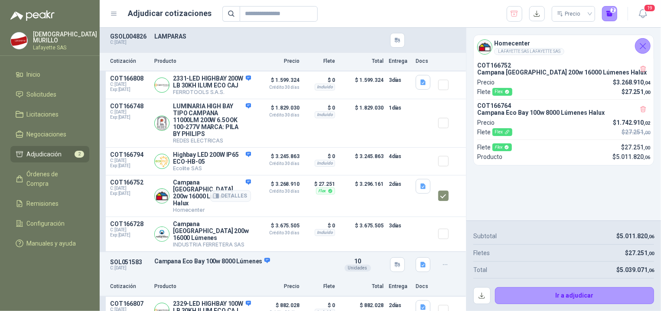
click at [199, 207] on p "Campana [GEOGRAPHIC_DATA] 200w 16000 Lúmenes Halux" at bounding box center [212, 193] width 78 height 28
click at [198, 207] on p "Campana [GEOGRAPHIC_DATA] 200w 16000 Lúmenes Halux" at bounding box center [212, 193] width 78 height 28
click at [213, 199] on icon "button" at bounding box center [216, 196] width 7 height 7
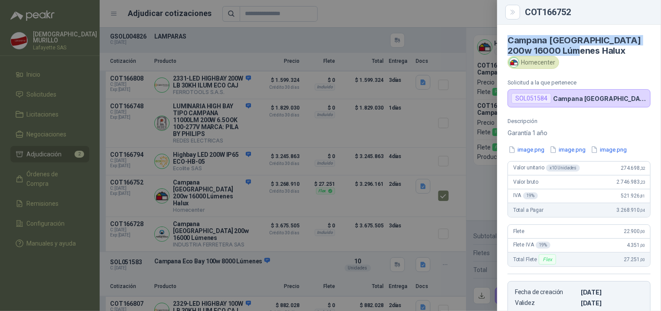
drag, startPoint x: 509, startPoint y: 39, endPoint x: 620, endPoint y: 55, distance: 112.1
click at [620, 55] on h4 "Campana [GEOGRAPHIC_DATA] 200w 16000 Lúmenes Halux" at bounding box center [579, 45] width 143 height 21
copy h4 "Campana [GEOGRAPHIC_DATA] 200w 16000 Lúmenes Halux"
click at [241, 260] on div at bounding box center [330, 155] width 661 height 311
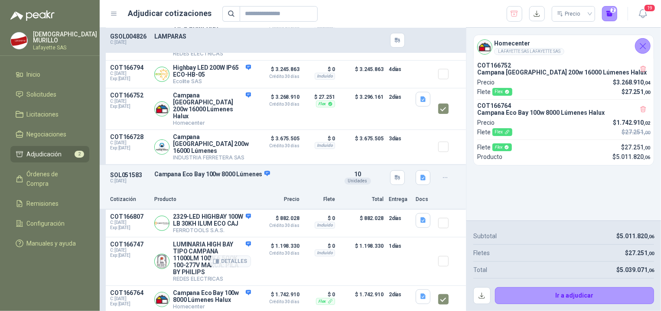
scroll to position [217, 0]
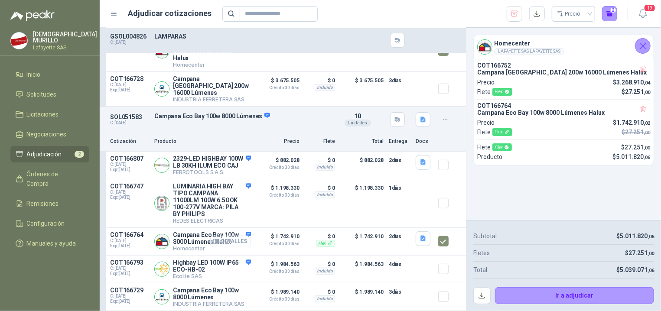
click at [221, 236] on button "Detalles" at bounding box center [230, 242] width 41 height 12
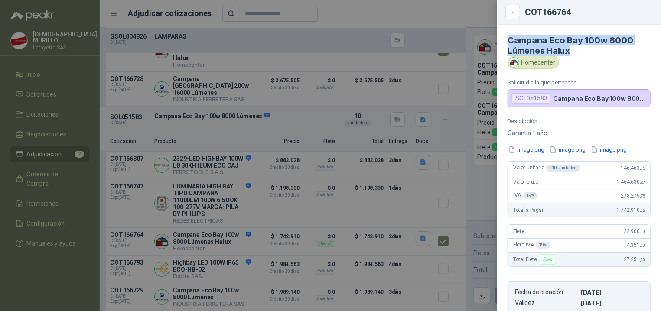
drag, startPoint x: 509, startPoint y: 38, endPoint x: 596, endPoint y: 53, distance: 88.4
click at [596, 53] on h4 "Campana Eco Bay 100w 8000 Lúmenes Halux" at bounding box center [579, 45] width 143 height 21
copy h4 "Campana Eco Bay 100w 8000 Lúmenes Halux"
click at [457, 11] on div at bounding box center [330, 155] width 661 height 311
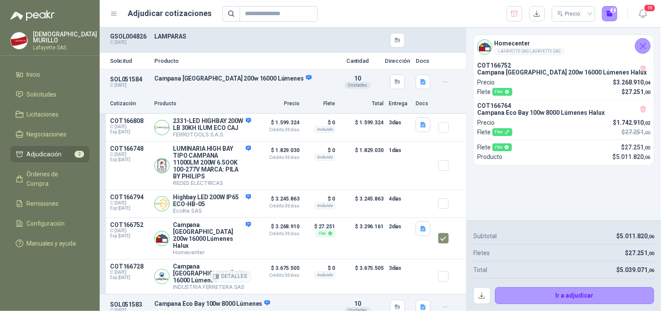
scroll to position [43, 0]
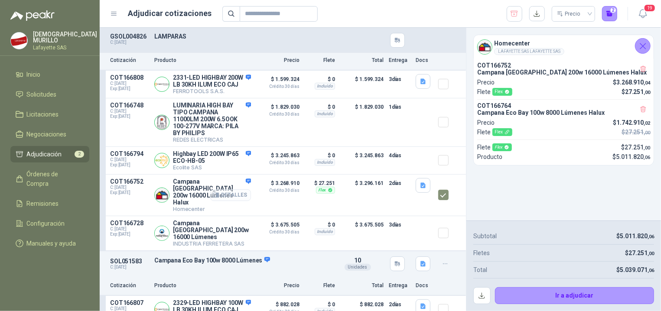
click at [229, 201] on button "Detalles" at bounding box center [230, 195] width 41 height 12
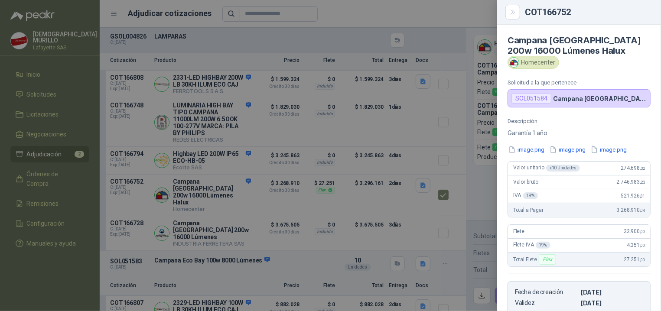
click at [283, 215] on div at bounding box center [330, 155] width 661 height 311
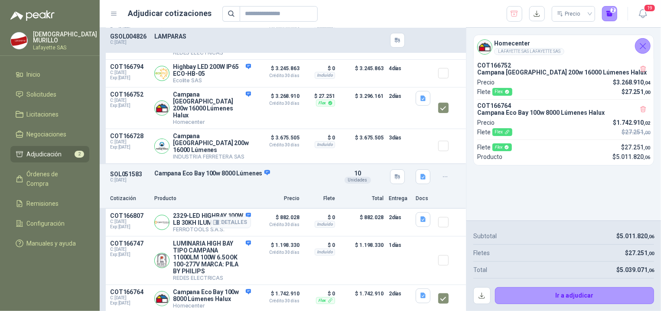
scroll to position [217, 0]
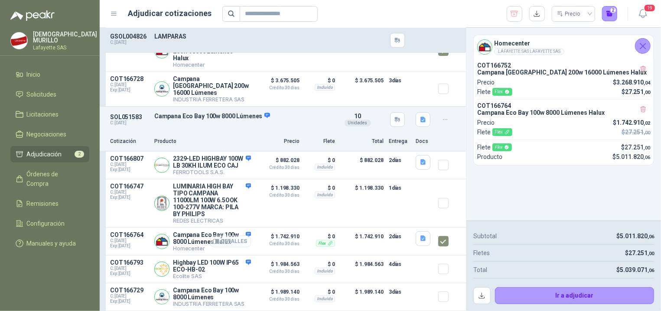
click at [228, 240] on button "Detalles" at bounding box center [230, 242] width 41 height 12
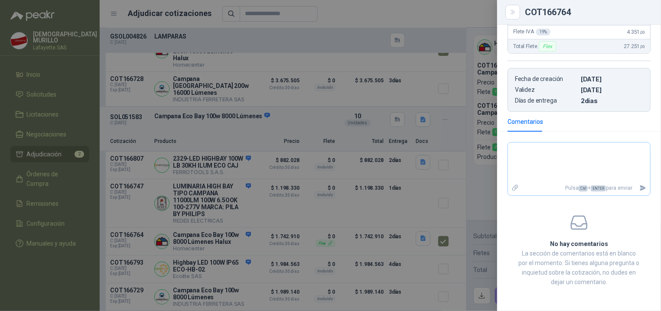
scroll to position [40, 0]
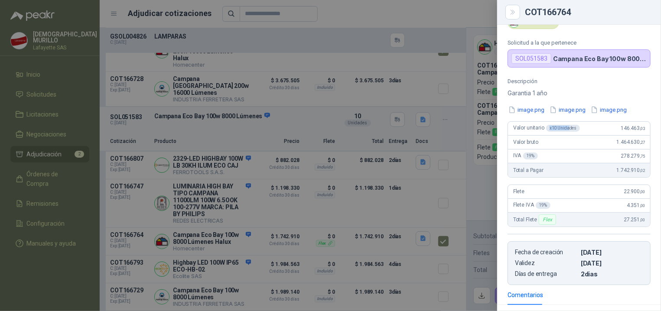
drag, startPoint x: 548, startPoint y: 128, endPoint x: 568, endPoint y: 130, distance: 20.0
click at [567, 130] on div "x 10 Unidades" at bounding box center [563, 128] width 34 height 7
click at [341, 212] on div at bounding box center [330, 155] width 661 height 311
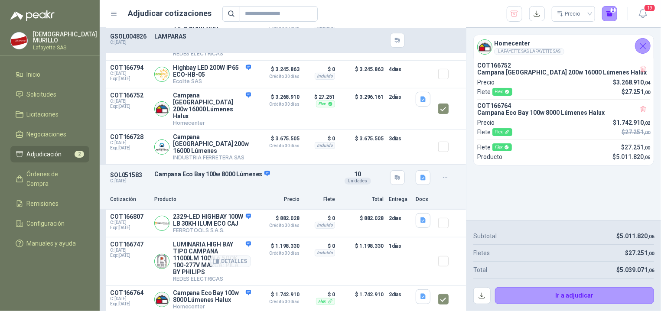
scroll to position [42, 0]
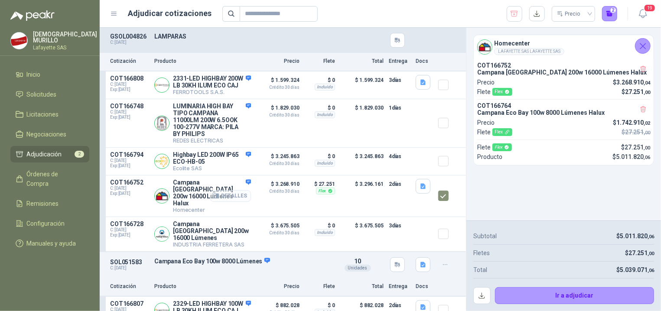
click at [233, 202] on button "Detalles" at bounding box center [230, 196] width 41 height 12
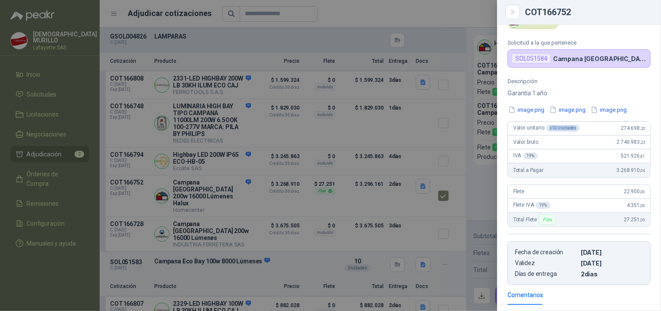
drag, startPoint x: 546, startPoint y: 173, endPoint x: 580, endPoint y: 173, distance: 33.8
click at [580, 136] on div "Valor unitario x 10 Unidades 274.698 ,32" at bounding box center [579, 129] width 142 height 14
click at [573, 221] on div "Descripción Garantía 1 año image.png image.png image.png Valor unitario x 10 Un…" at bounding box center [579, 181] width 164 height 207
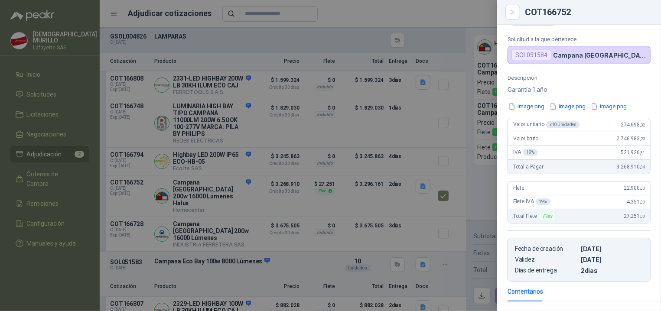
click at [605, 167] on div "Total a Pagar 3.268.910 ,04" at bounding box center [579, 167] width 142 height 14
click at [307, 247] on div at bounding box center [330, 155] width 661 height 311
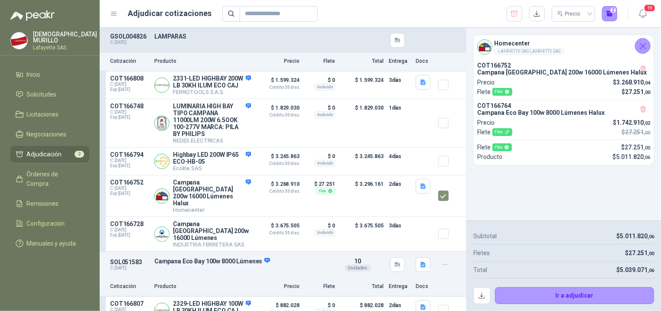
scroll to position [173, 0]
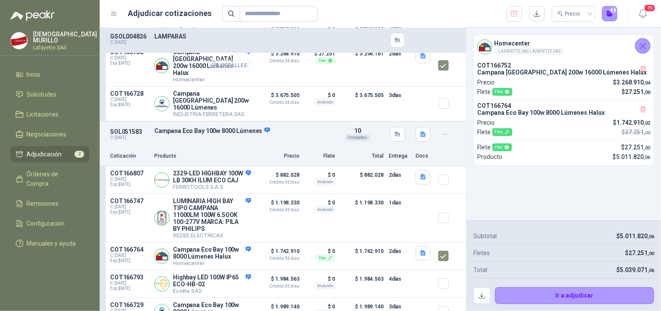
click at [232, 72] on button "Detalles" at bounding box center [230, 66] width 41 height 12
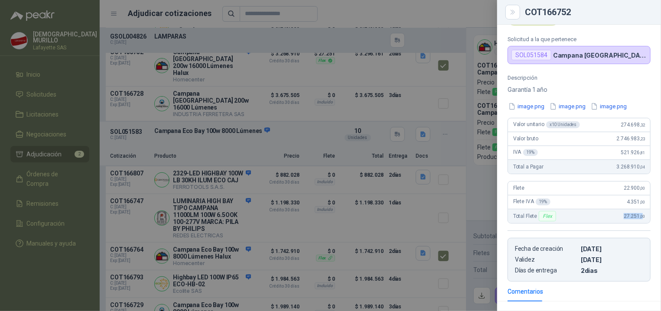
drag, startPoint x: 614, startPoint y: 260, endPoint x: 635, endPoint y: 261, distance: 20.8
click at [635, 223] on div "Total Flete Flex 27.251 ,00" at bounding box center [579, 216] width 142 height 14
click at [489, 211] on div at bounding box center [330, 155] width 661 height 311
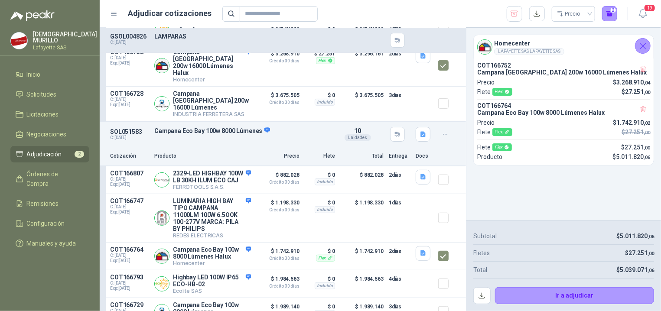
click at [503, 134] on div "Flex" at bounding box center [502, 132] width 20 height 8
drag, startPoint x: 617, startPoint y: 236, endPoint x: 641, endPoint y: 250, distance: 28.0
click at [646, 246] on article "Subtotal $ 5.011.820 ,06 Fletes $ 27.251 ,00 Total $ 5.039.071 ,06 Ir a adjudic…" at bounding box center [563, 266] width 195 height 91
click at [621, 258] on div "Fletes $ 27.251 ,00" at bounding box center [563, 253] width 181 height 17
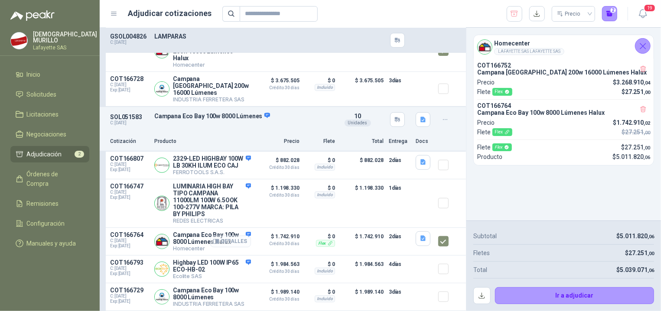
click at [225, 238] on button "Detalles" at bounding box center [230, 242] width 41 height 12
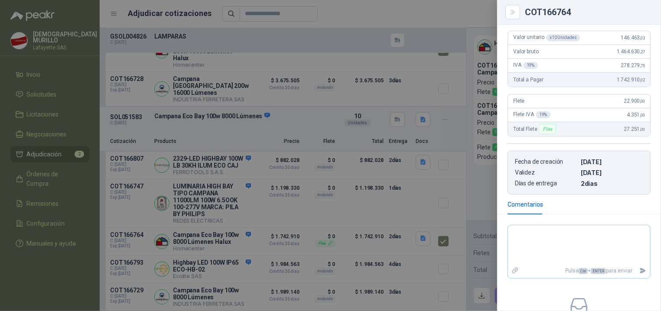
scroll to position [214, 0]
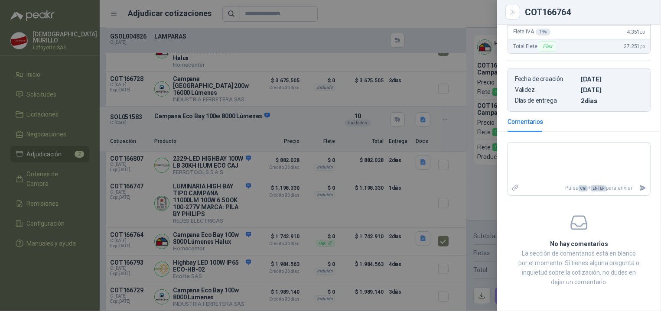
drag, startPoint x: 260, startPoint y: 218, endPoint x: 300, endPoint y: 179, distance: 56.1
click at [261, 215] on div at bounding box center [330, 155] width 661 height 311
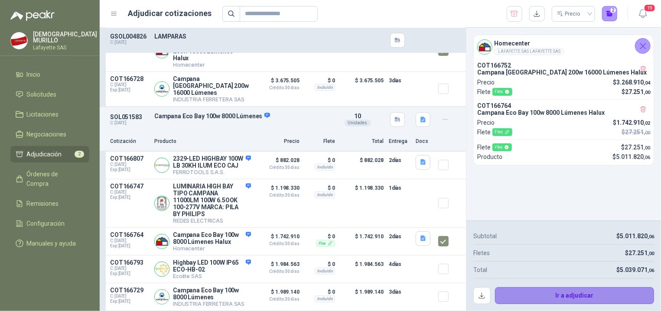
click at [574, 298] on button "Ir a adjudicar" at bounding box center [574, 295] width 159 height 17
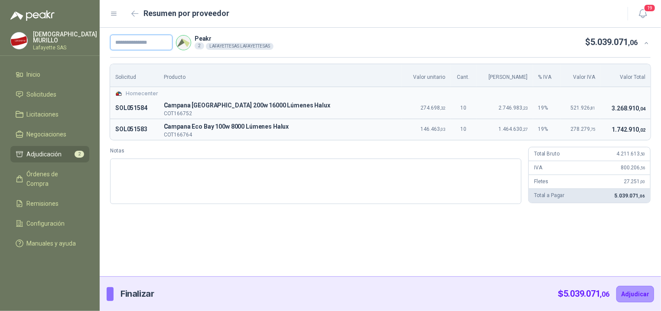
drag, startPoint x: 146, startPoint y: 37, endPoint x: 153, endPoint y: 70, distance: 33.8
click at [145, 37] on input "text" at bounding box center [141, 43] width 62 height 16
type input "*"
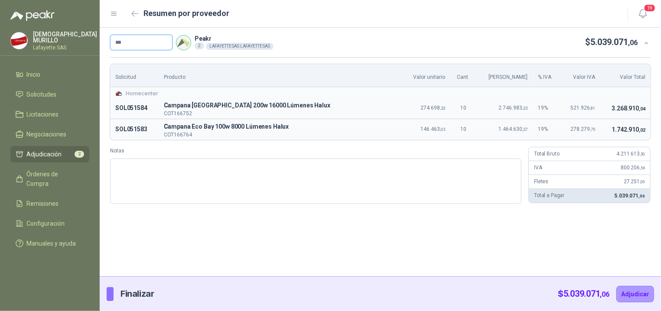
paste input "*******"
type input "*********"
click at [44, 75] on li "Inicio" at bounding box center [50, 75] width 68 height 10
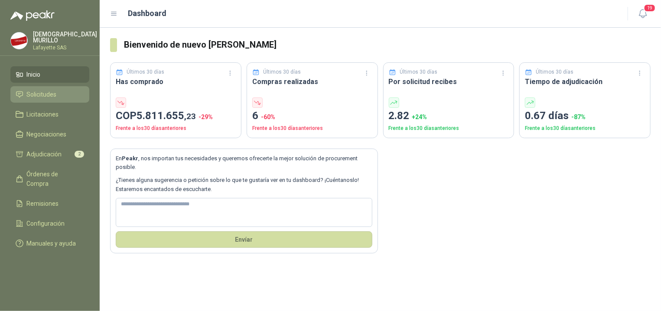
click at [43, 87] on link "Solicitudes" at bounding box center [49, 94] width 79 height 16
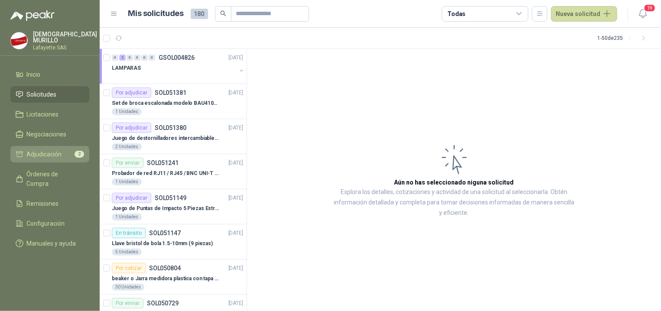
click at [55, 153] on span "Adjudicación" at bounding box center [44, 155] width 35 height 10
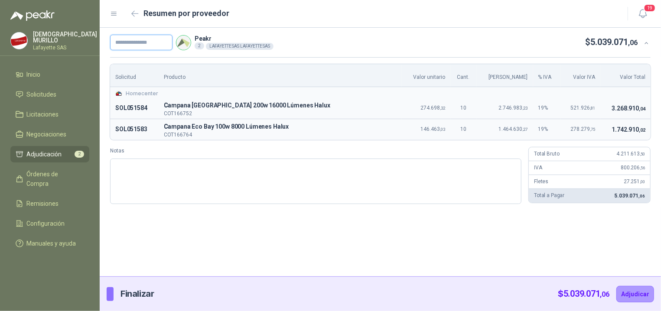
click at [146, 50] on input "text" at bounding box center [141, 43] width 62 height 16
type input "*"
paste input "*******"
type input "*********"
click at [629, 291] on button "Adjudicar" at bounding box center [635, 294] width 38 height 16
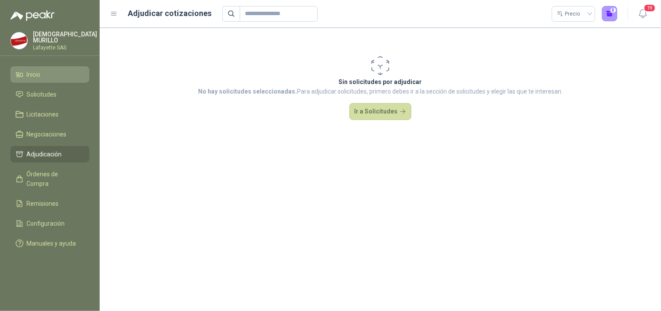
click at [45, 70] on li "Inicio" at bounding box center [50, 75] width 68 height 10
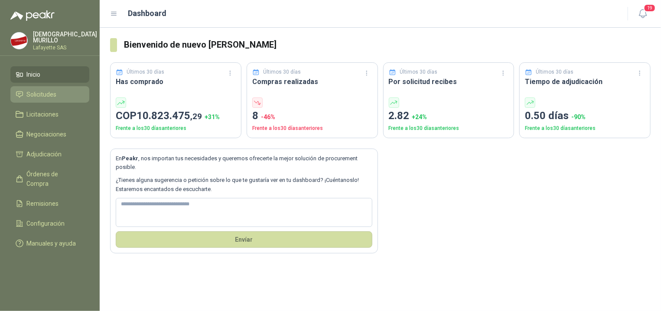
click at [40, 92] on span "Solicitudes" at bounding box center [42, 95] width 30 height 10
